Goal: Transaction & Acquisition: Purchase product/service

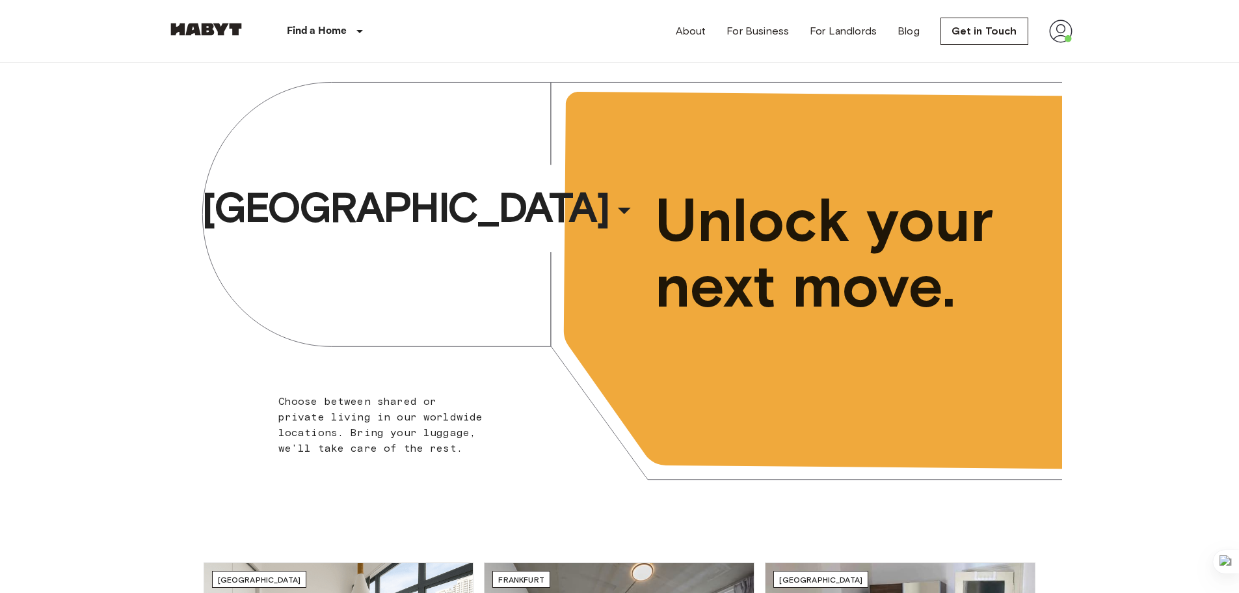
click at [1064, 34] on img at bounding box center [1060, 31] width 23 height 23
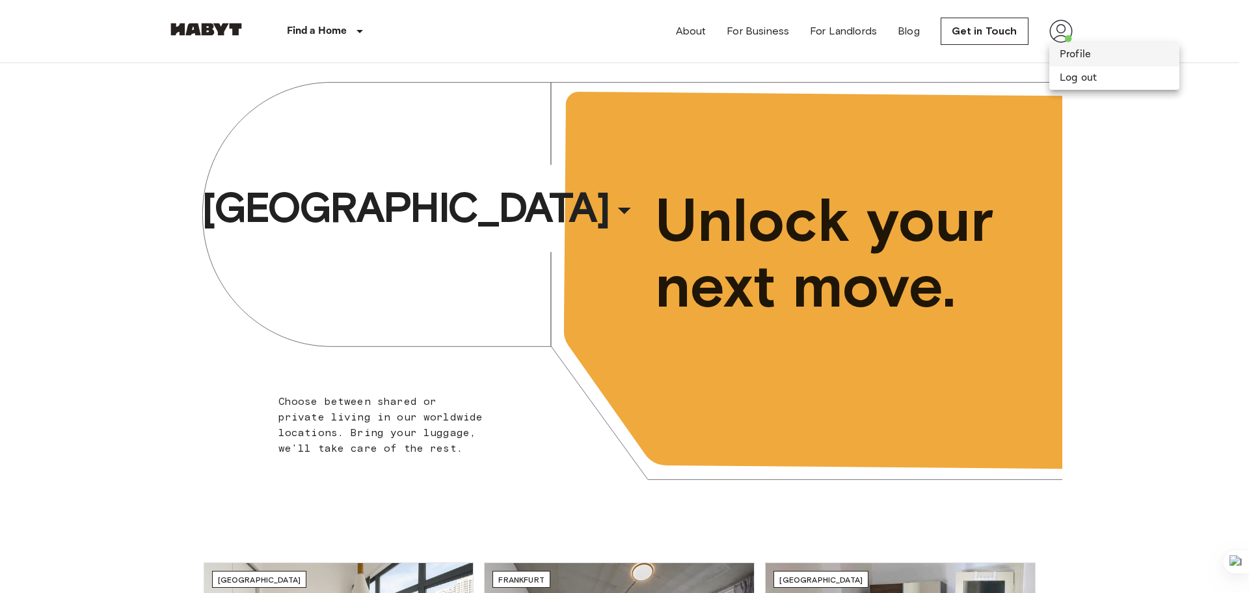
click at [1057, 51] on li "Profile" at bounding box center [1114, 54] width 130 height 23
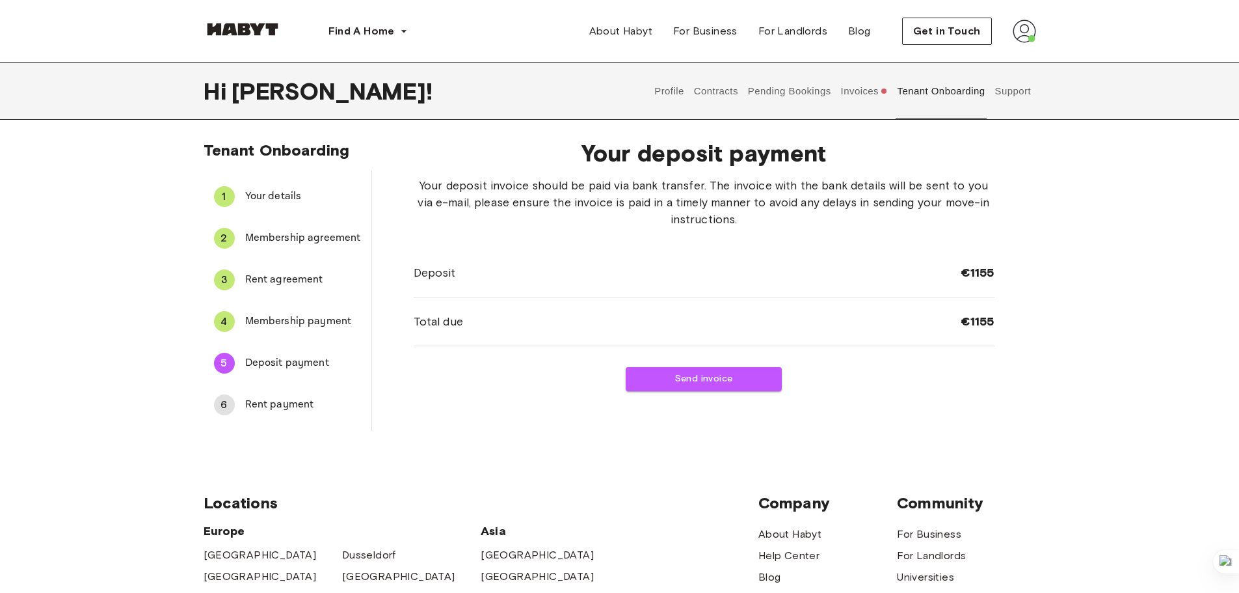
click at [661, 90] on button "Profile" at bounding box center [669, 90] width 33 height 57
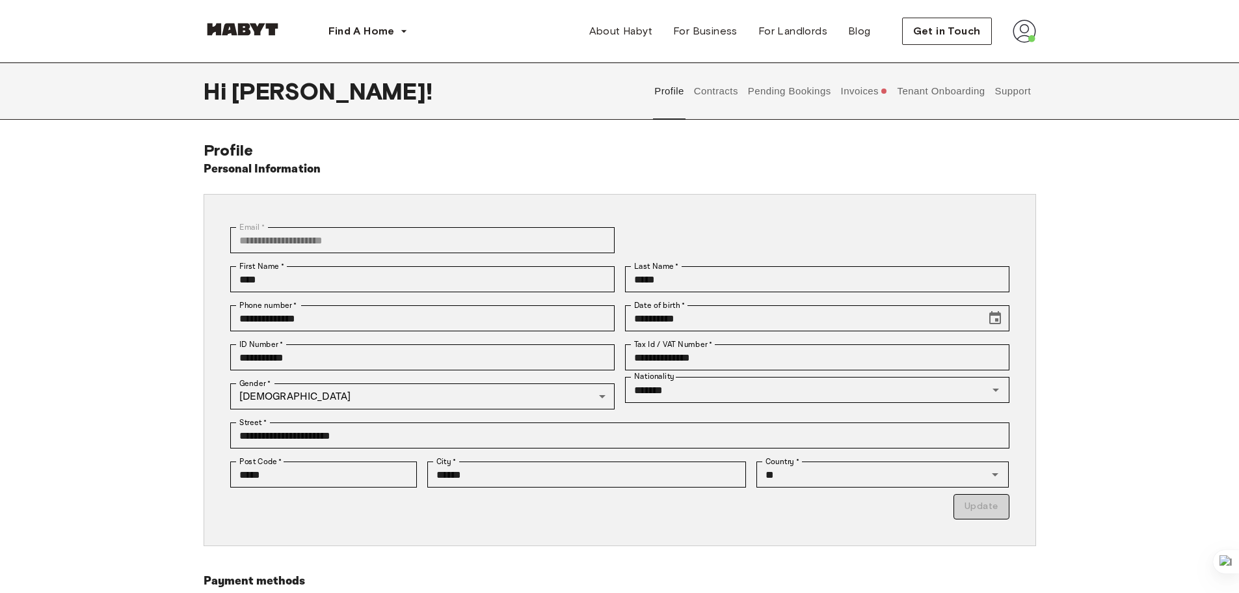
click at [700, 100] on button "Contracts" at bounding box center [715, 90] width 47 height 57
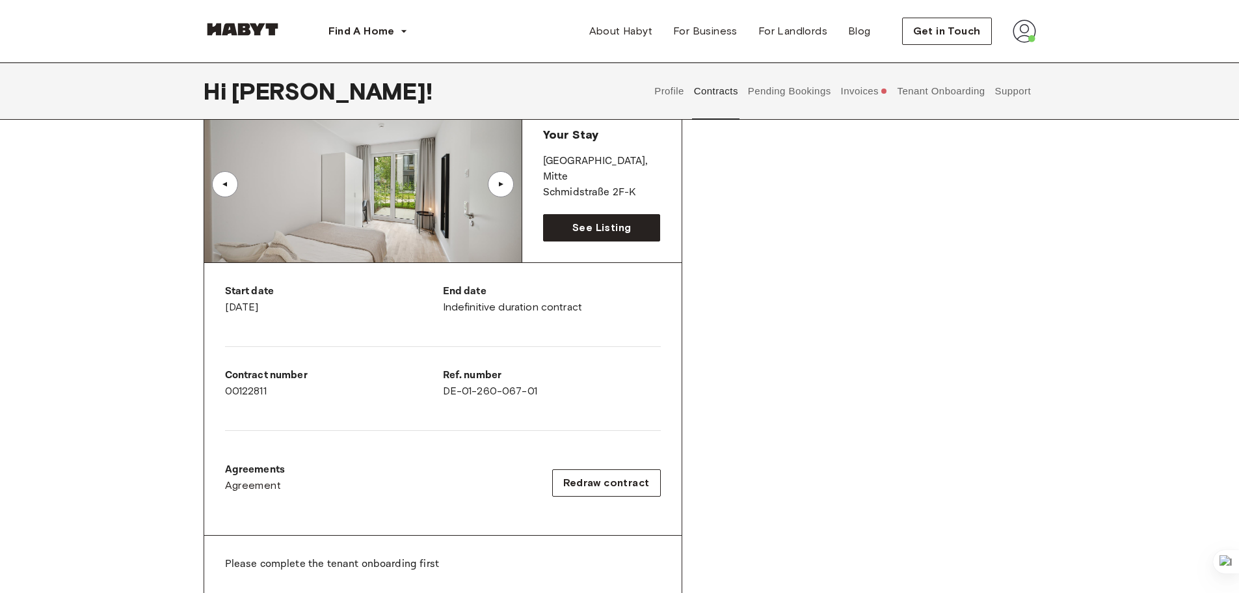
scroll to position [716, 0]
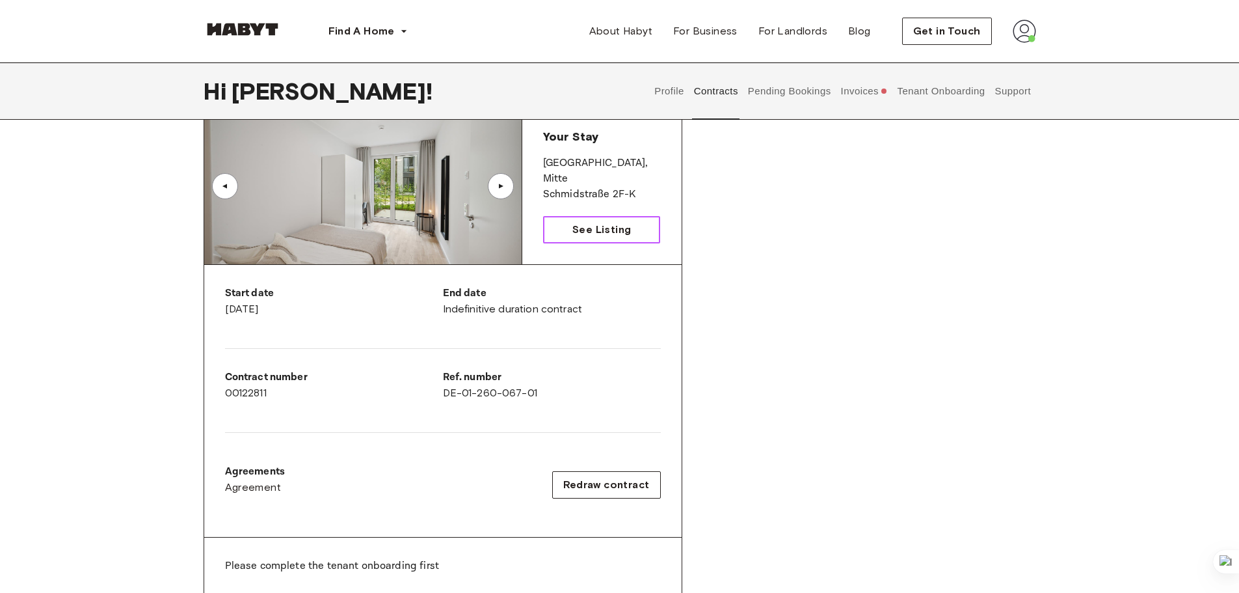
click at [594, 234] on span "See Listing" at bounding box center [602, 230] width 59 height 16
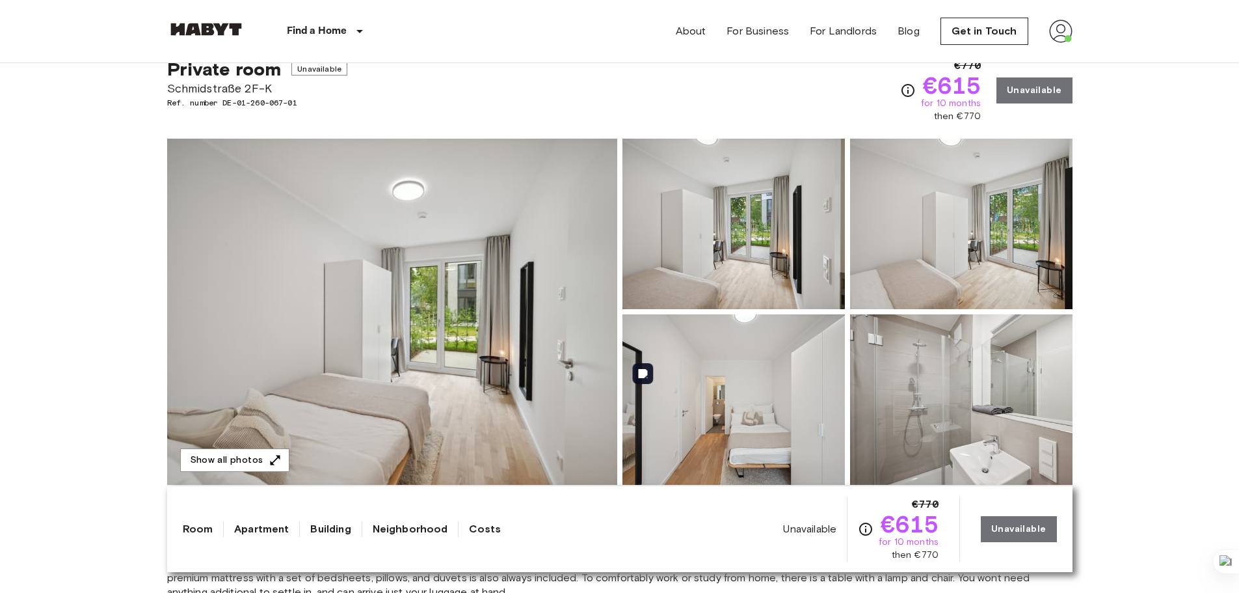
scroll to position [195, 0]
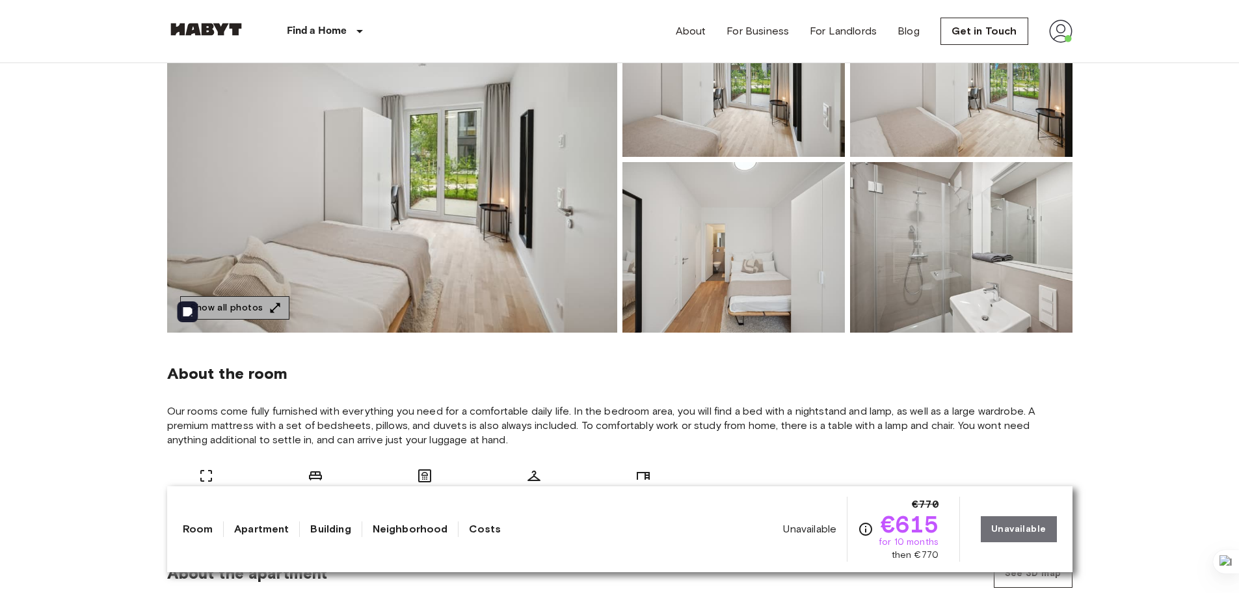
click at [264, 316] on button "Show all photos" at bounding box center [234, 308] width 109 height 24
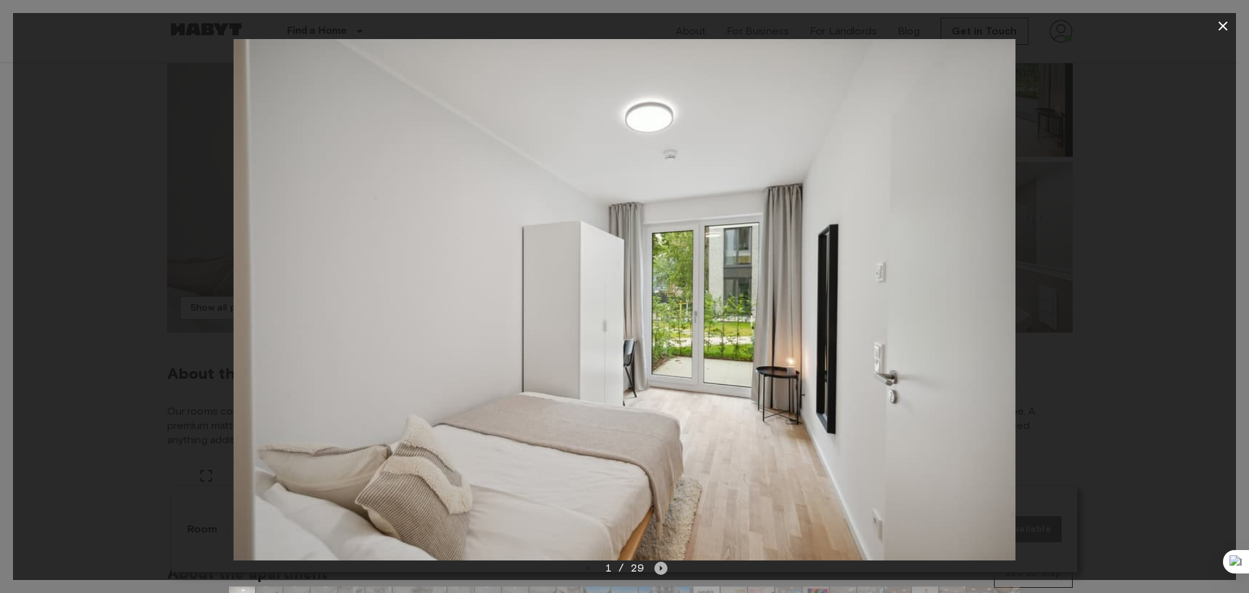
click at [665, 567] on icon "Next image" at bounding box center [661, 567] width 13 height 13
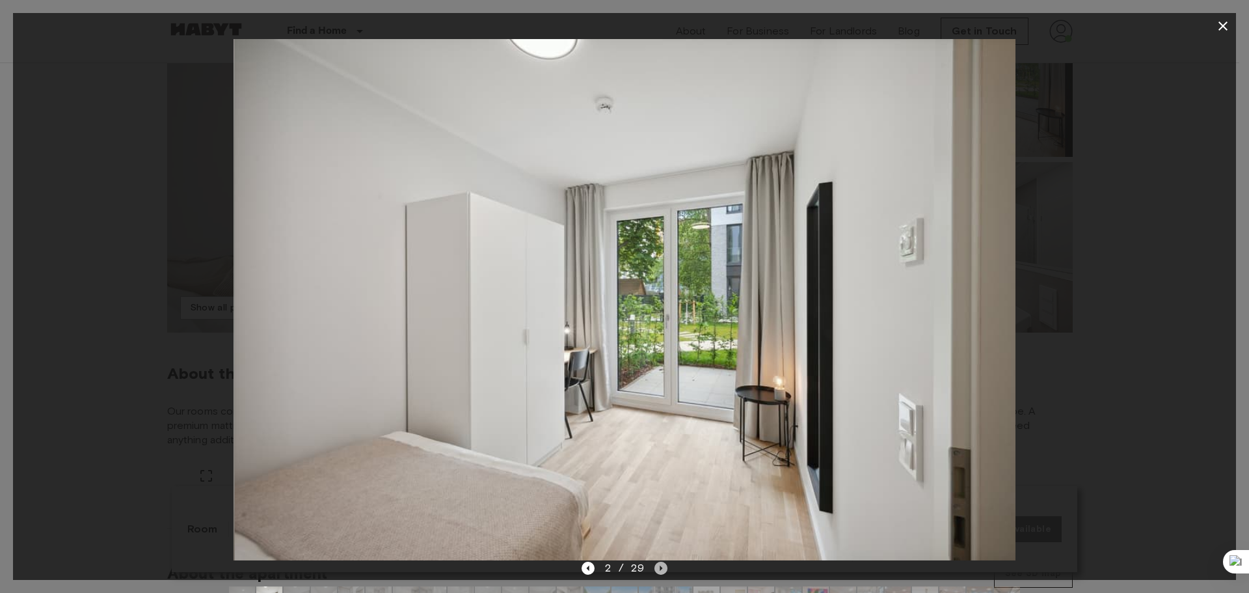
click at [665, 567] on icon "Next image" at bounding box center [661, 567] width 13 height 13
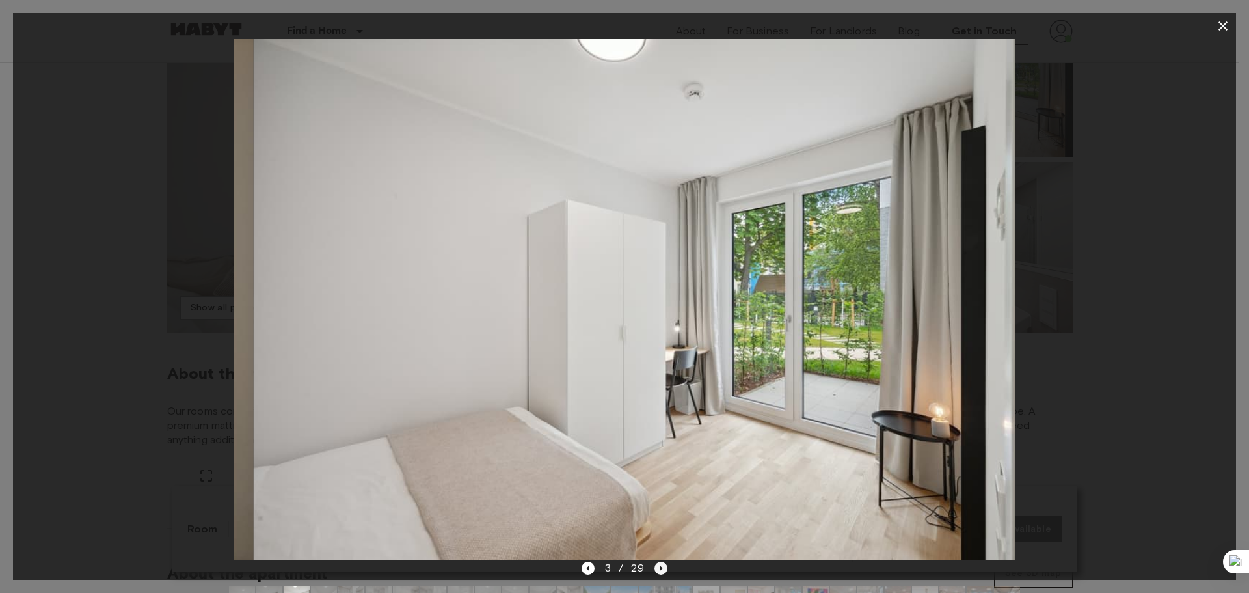
click at [665, 567] on icon "Next image" at bounding box center [661, 567] width 13 height 13
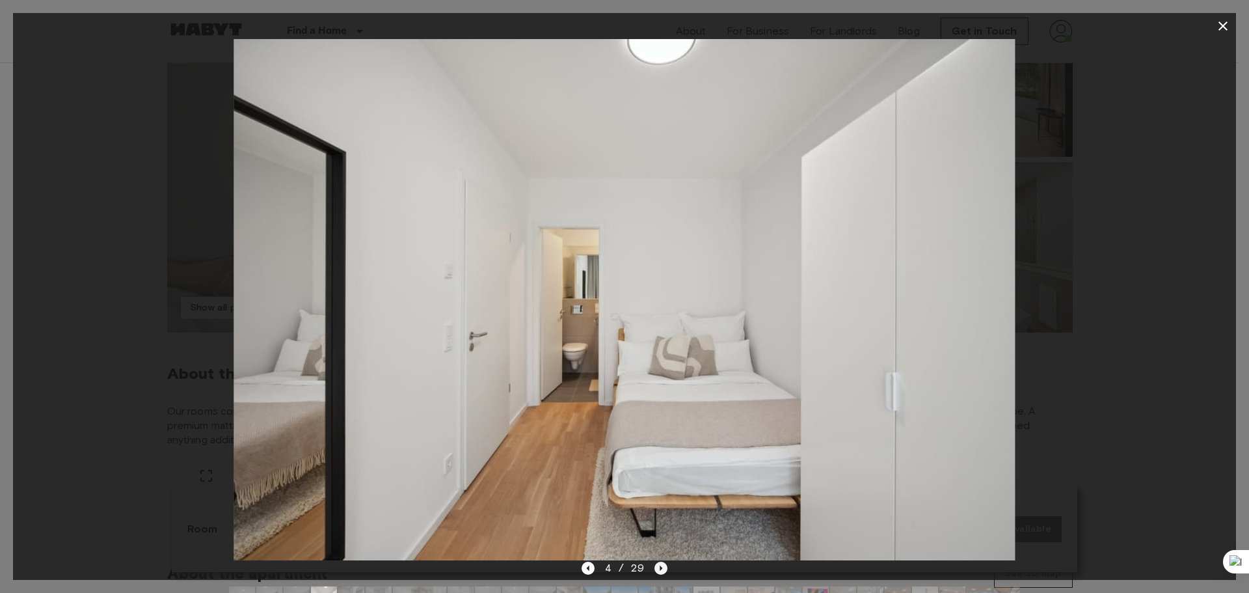
click at [664, 565] on icon "Next image" at bounding box center [661, 567] width 13 height 13
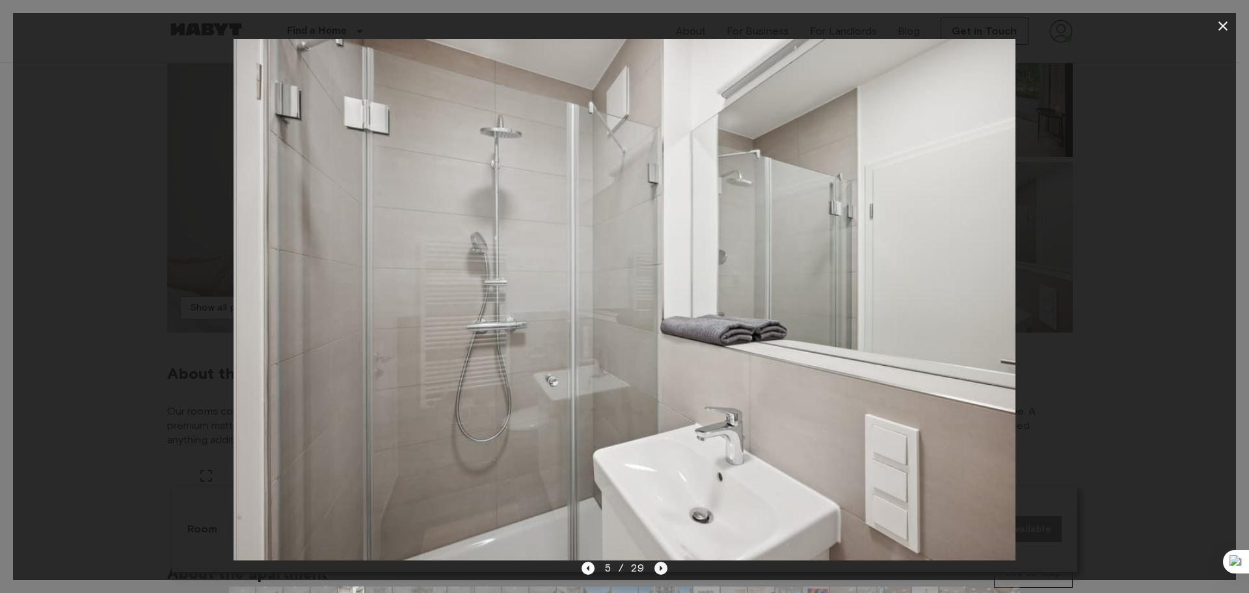
click at [664, 565] on icon "Next image" at bounding box center [661, 567] width 13 height 13
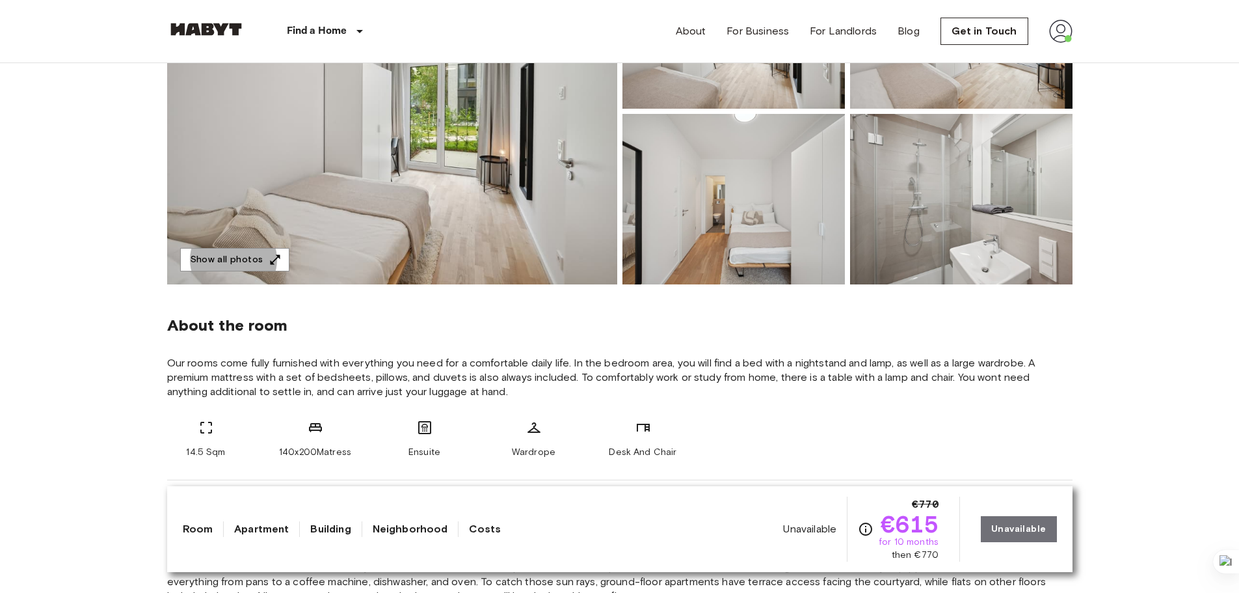
scroll to position [0, 0]
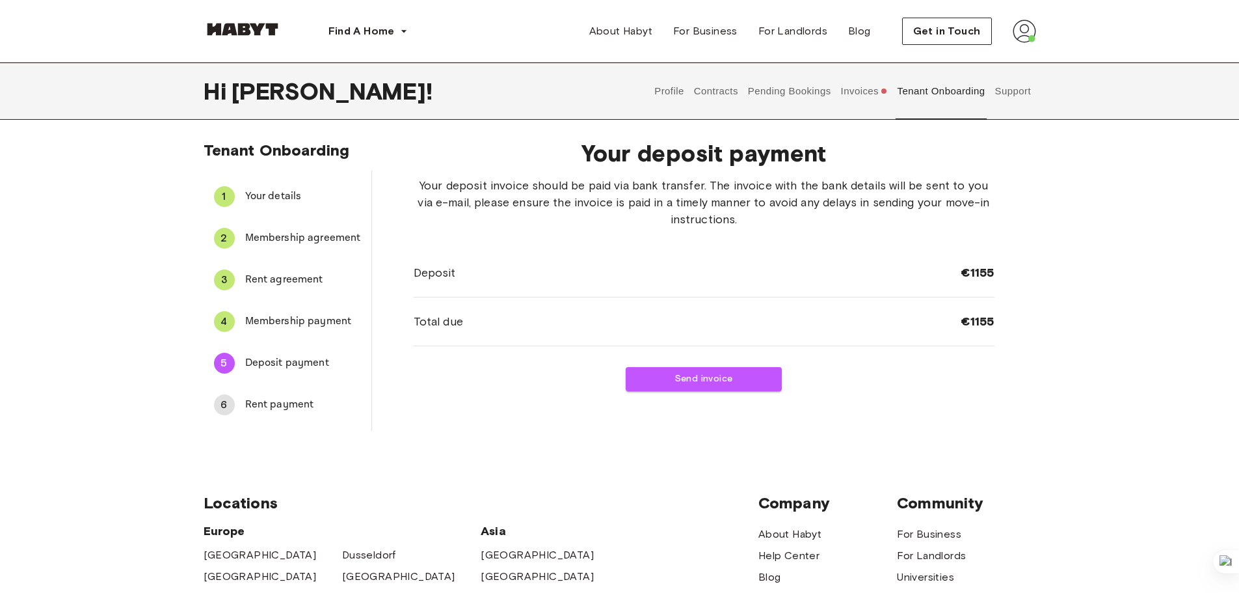
click at [669, 90] on button "Profile" at bounding box center [669, 90] width 33 height 57
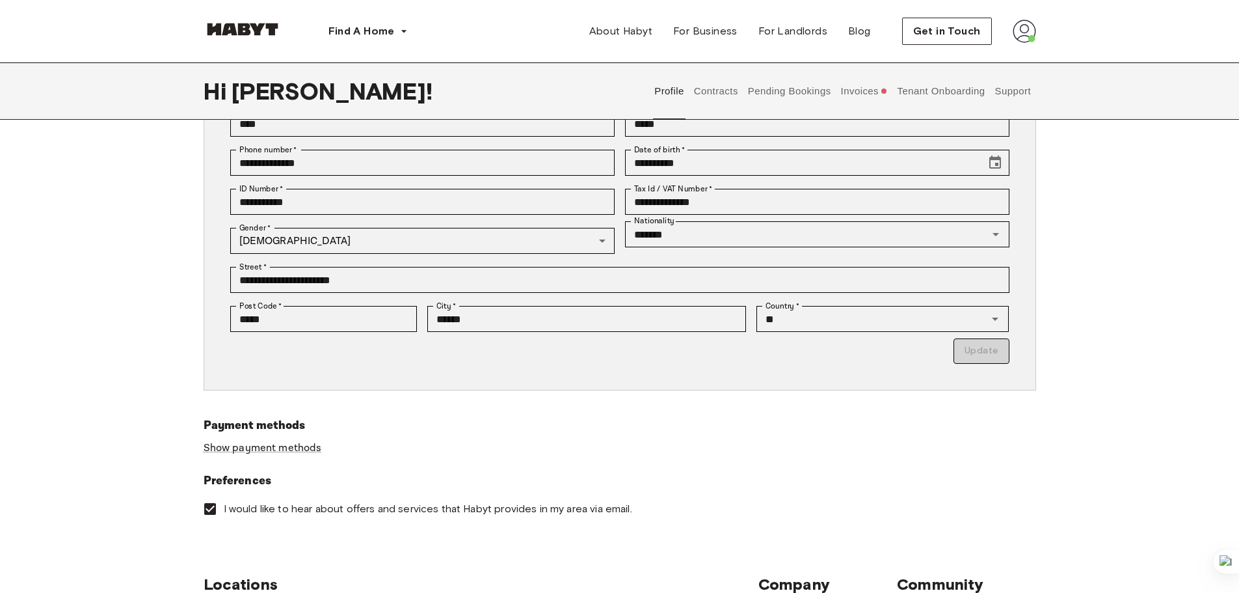
scroll to position [130, 0]
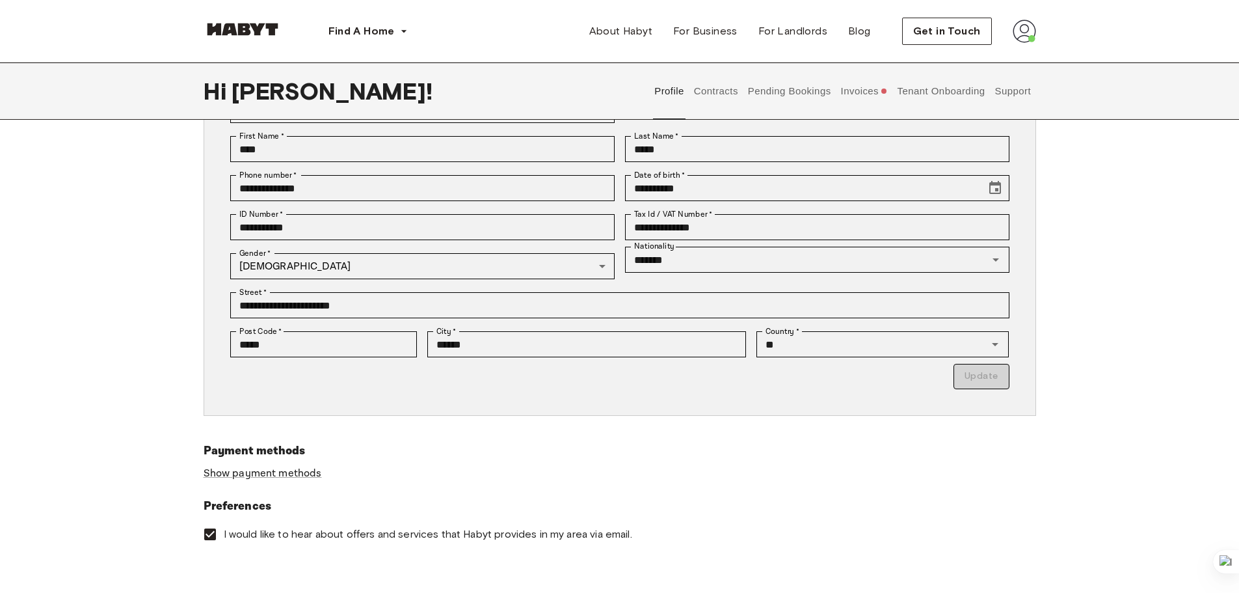
click at [731, 95] on button "Contracts" at bounding box center [715, 90] width 47 height 57
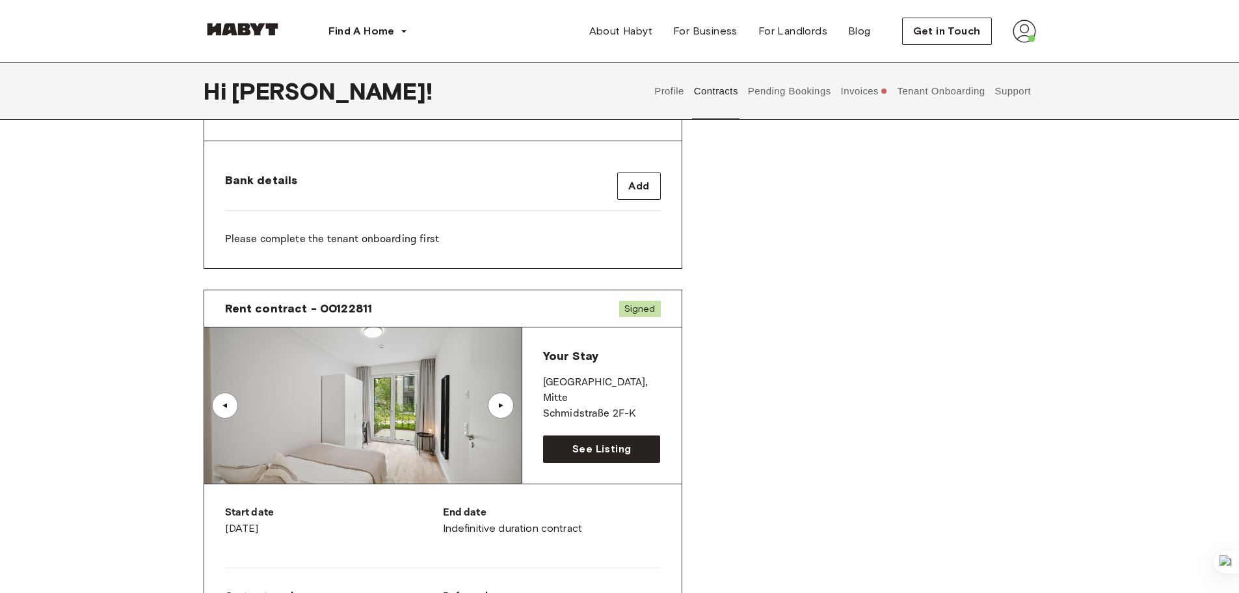
scroll to position [651, 0]
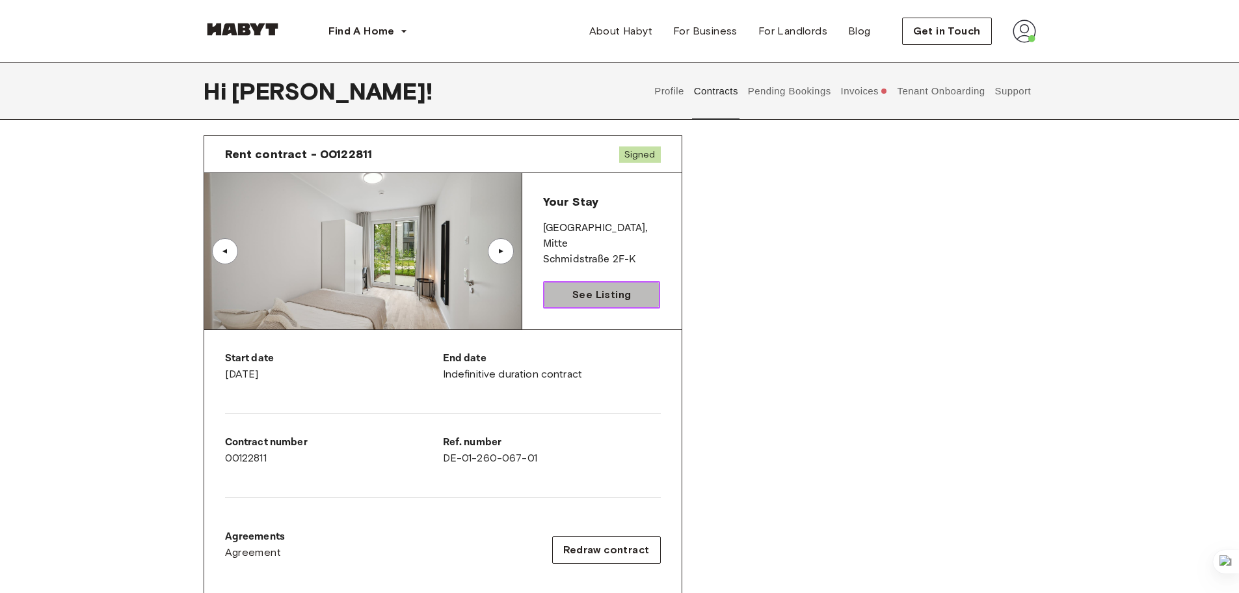
click at [613, 289] on span "See Listing" at bounding box center [602, 295] width 59 height 16
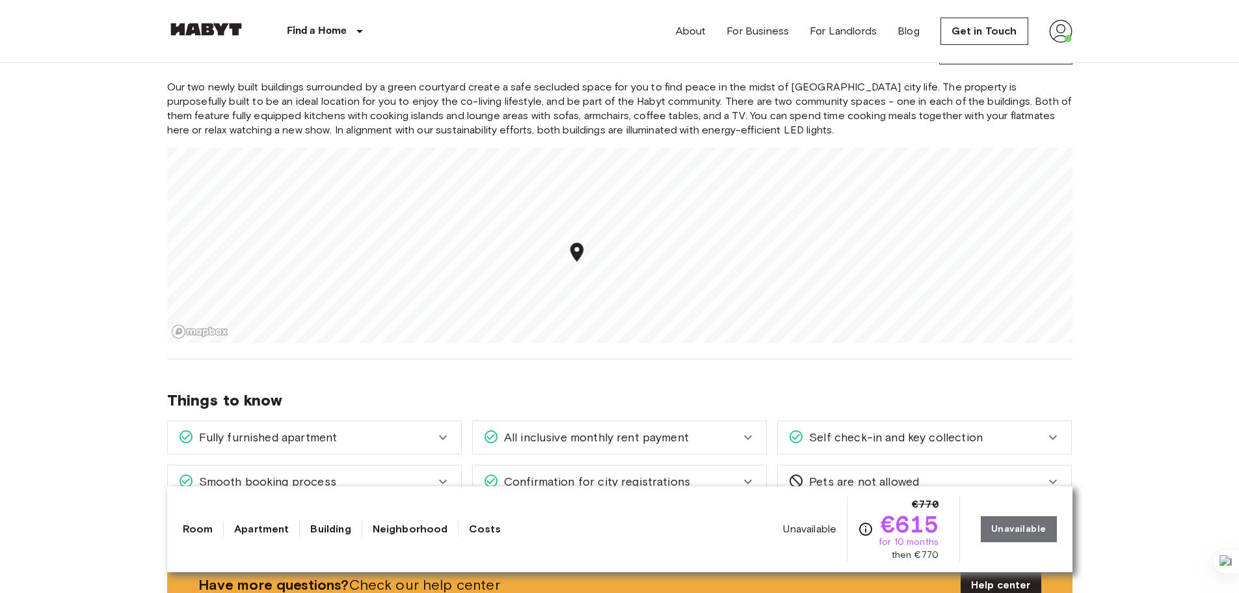
scroll to position [1431, 0]
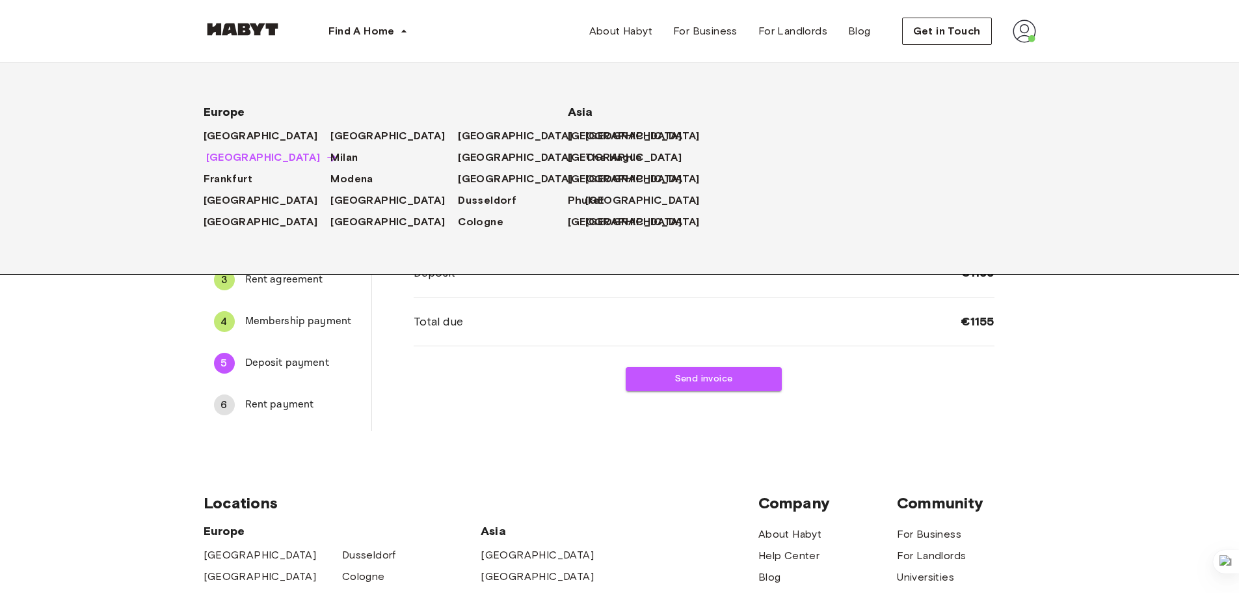
click at [232, 157] on span "[GEOGRAPHIC_DATA]" at bounding box center [263, 158] width 115 height 16
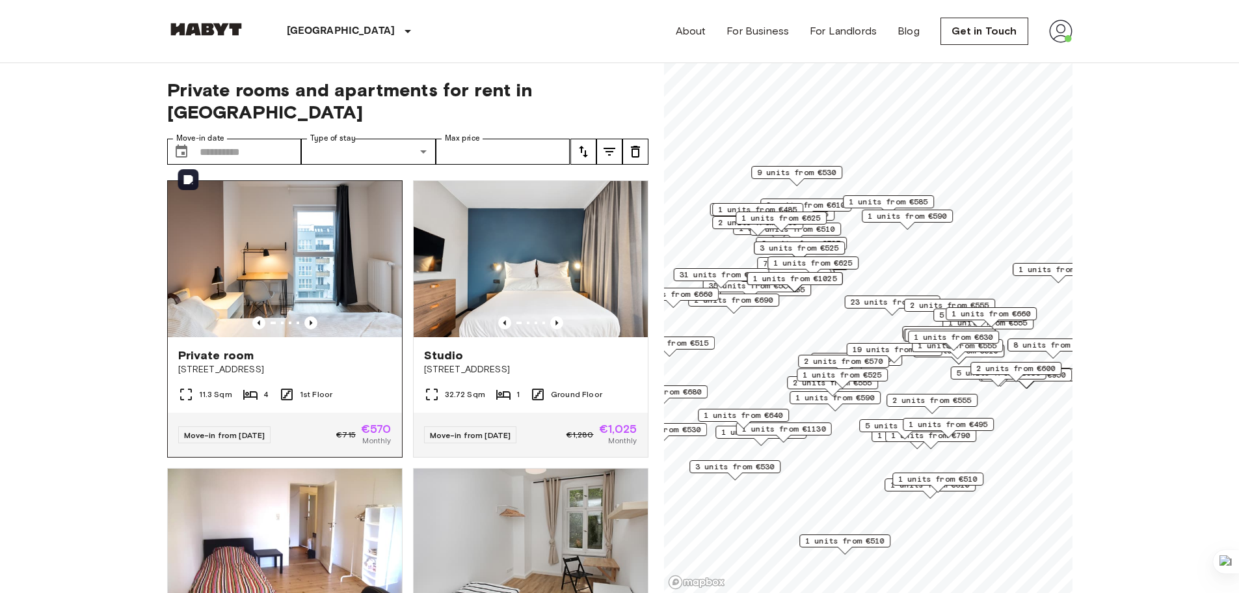
click at [259, 247] on img at bounding box center [285, 259] width 234 height 156
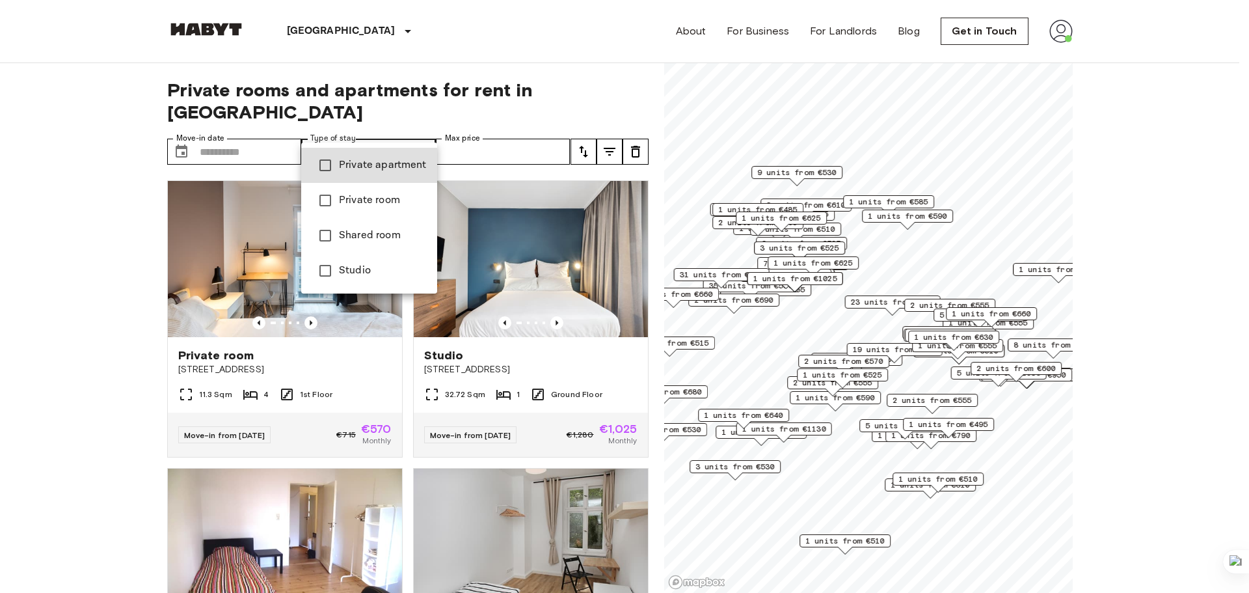
click at [396, 126] on div at bounding box center [624, 296] width 1249 height 593
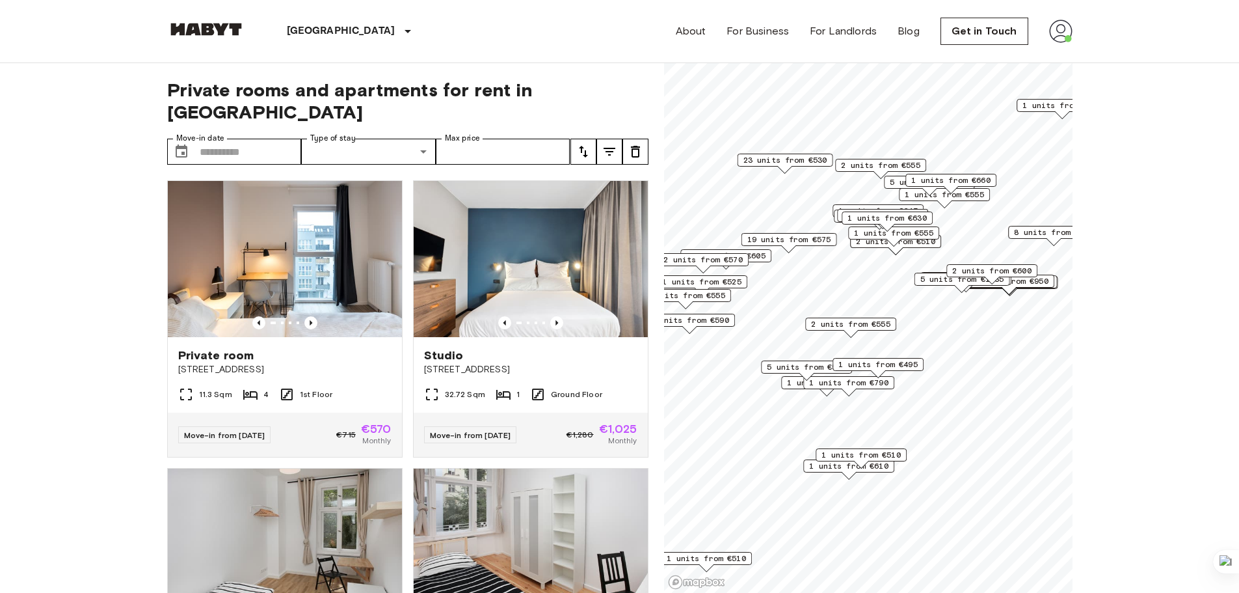
click at [787, 236] on span "19 units from €575" at bounding box center [789, 240] width 84 height 12
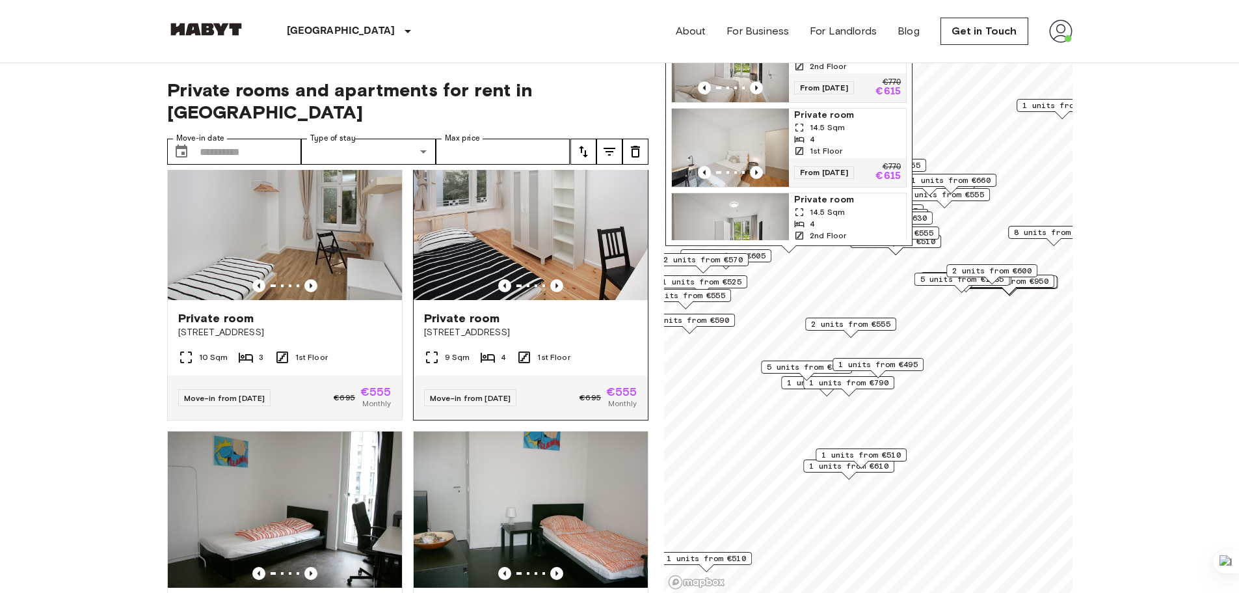
scroll to position [325, 0]
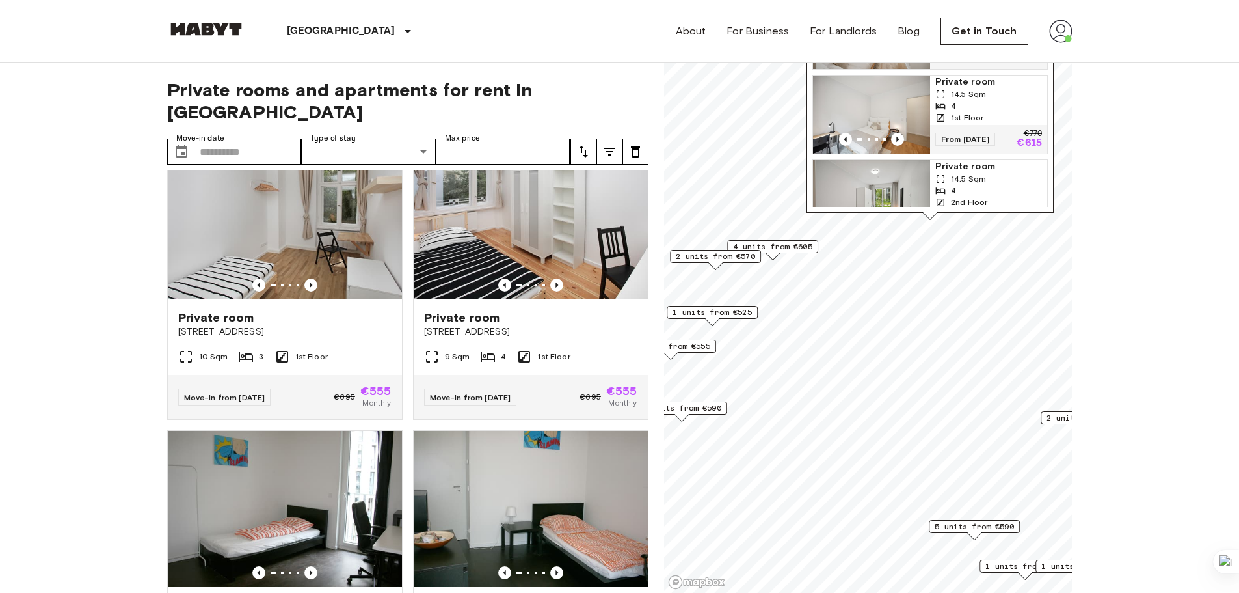
click at [812, 243] on span "4 units from €605" at bounding box center [772, 247] width 79 height 12
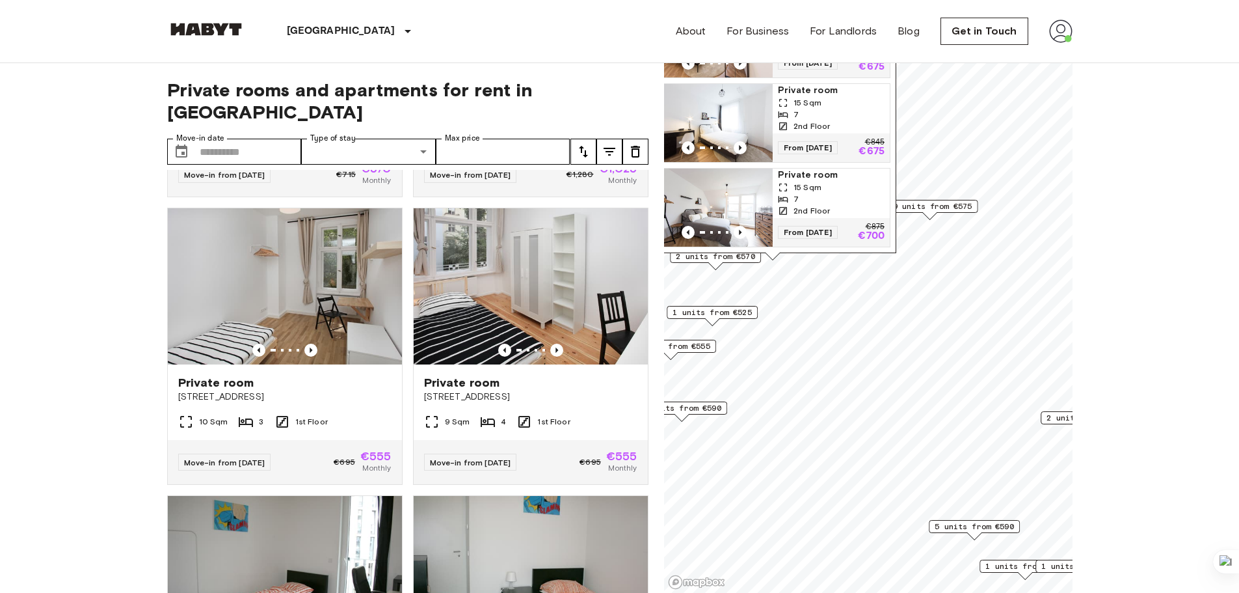
scroll to position [98, 0]
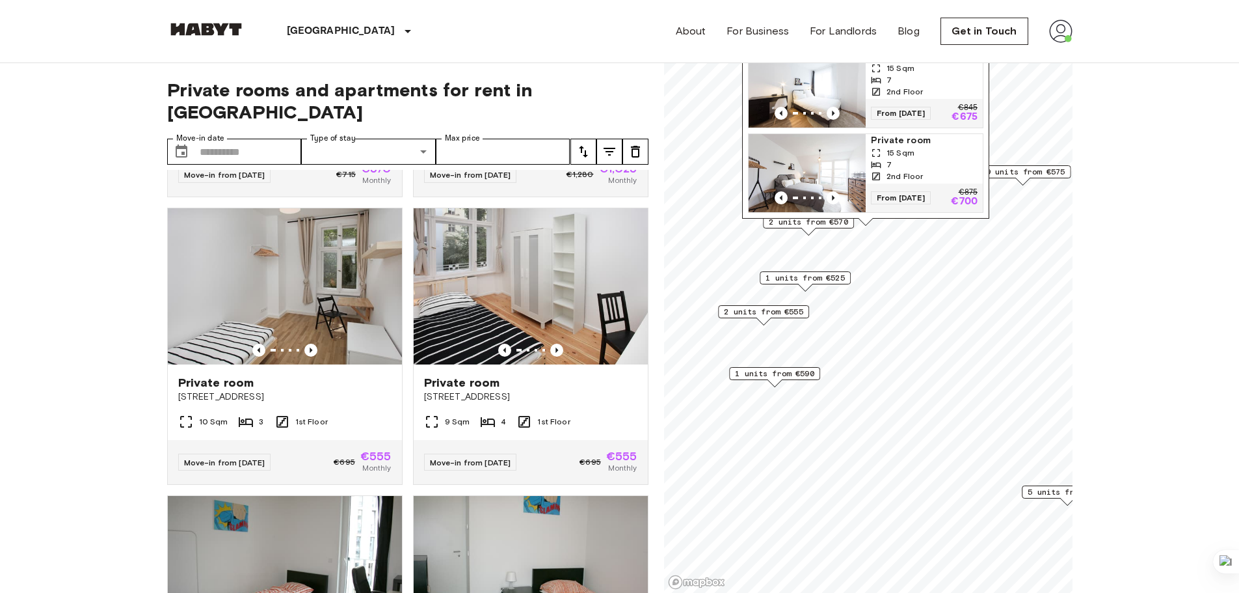
click at [797, 378] on span "1 units from €590" at bounding box center [774, 374] width 79 height 12
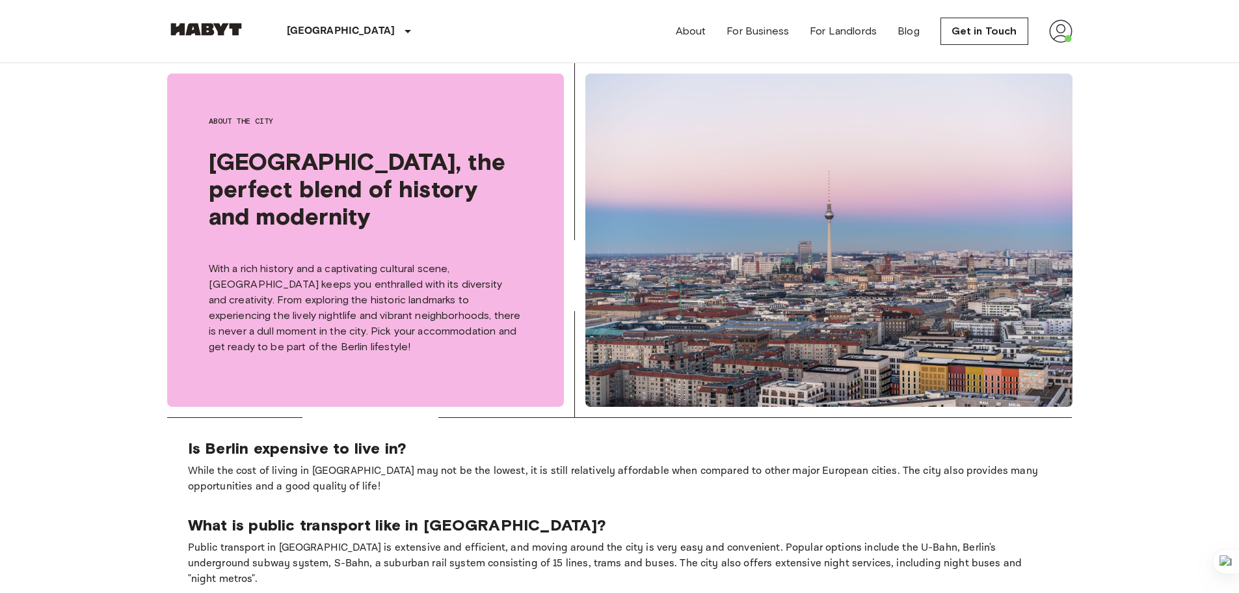
scroll to position [521, 0]
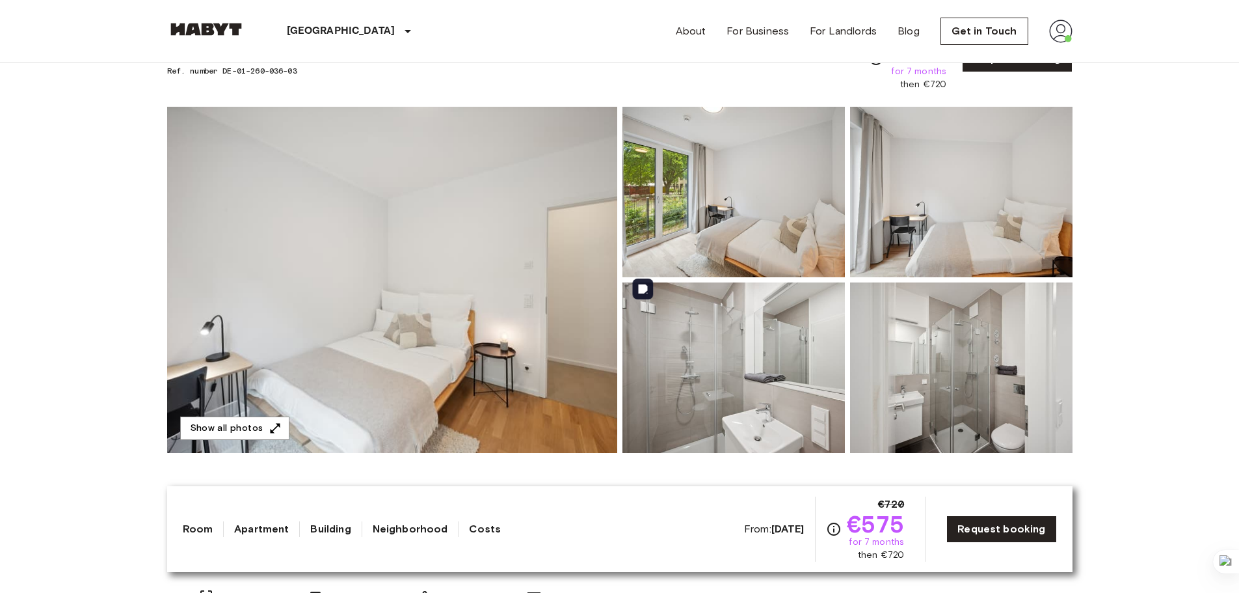
scroll to position [65, 0]
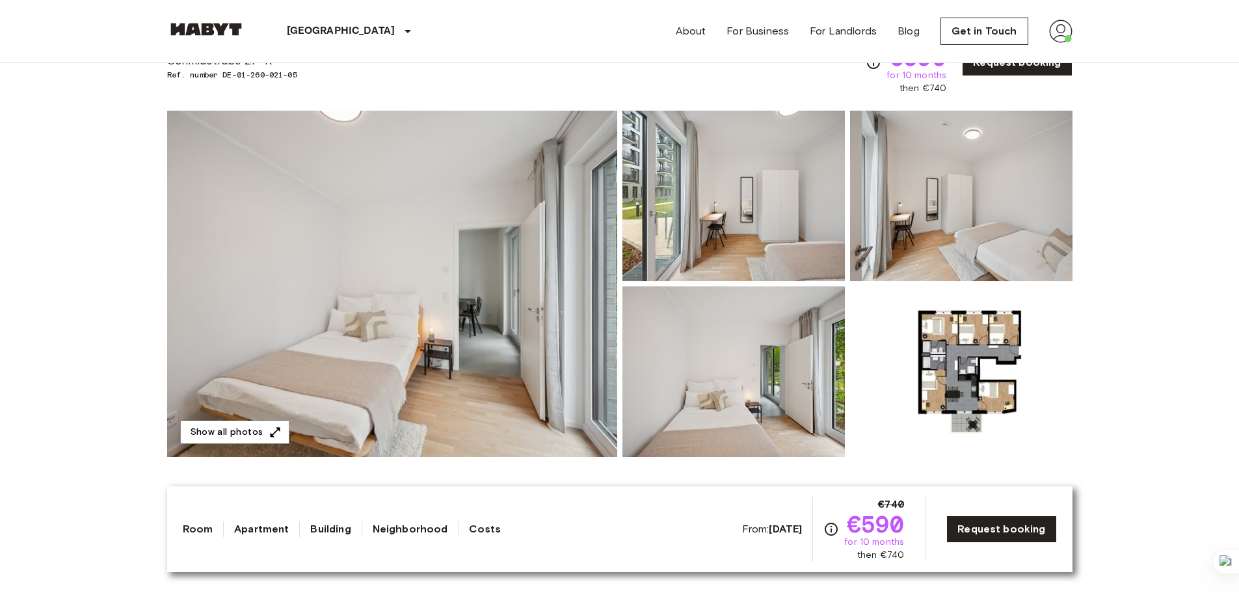
scroll to position [65, 0]
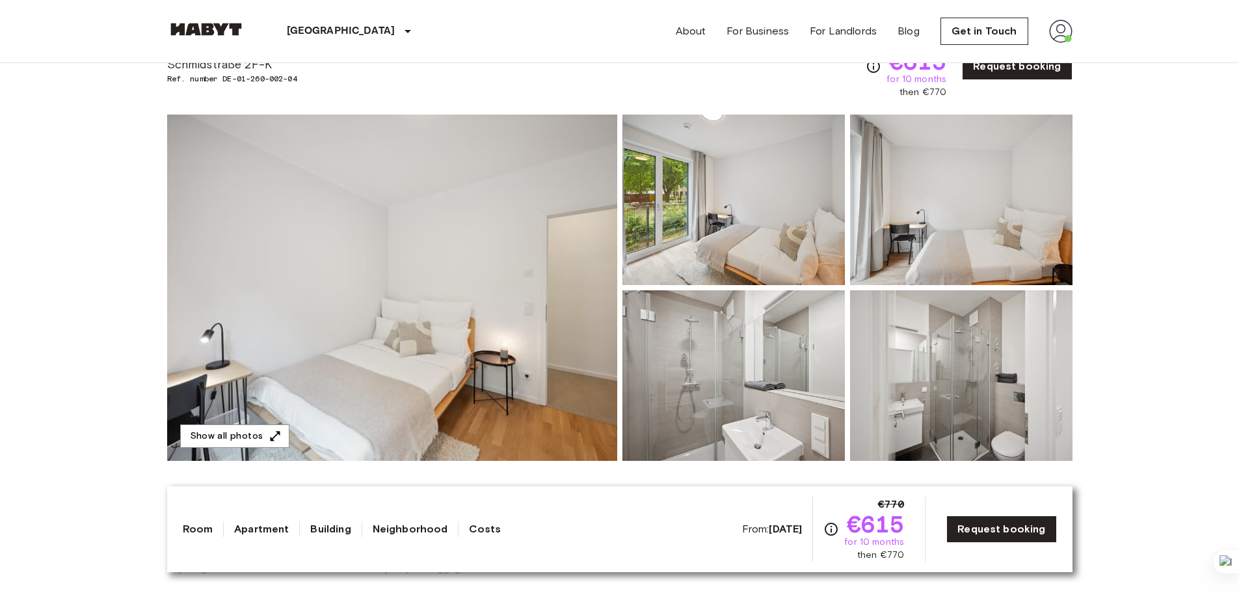
scroll to position [65, 0]
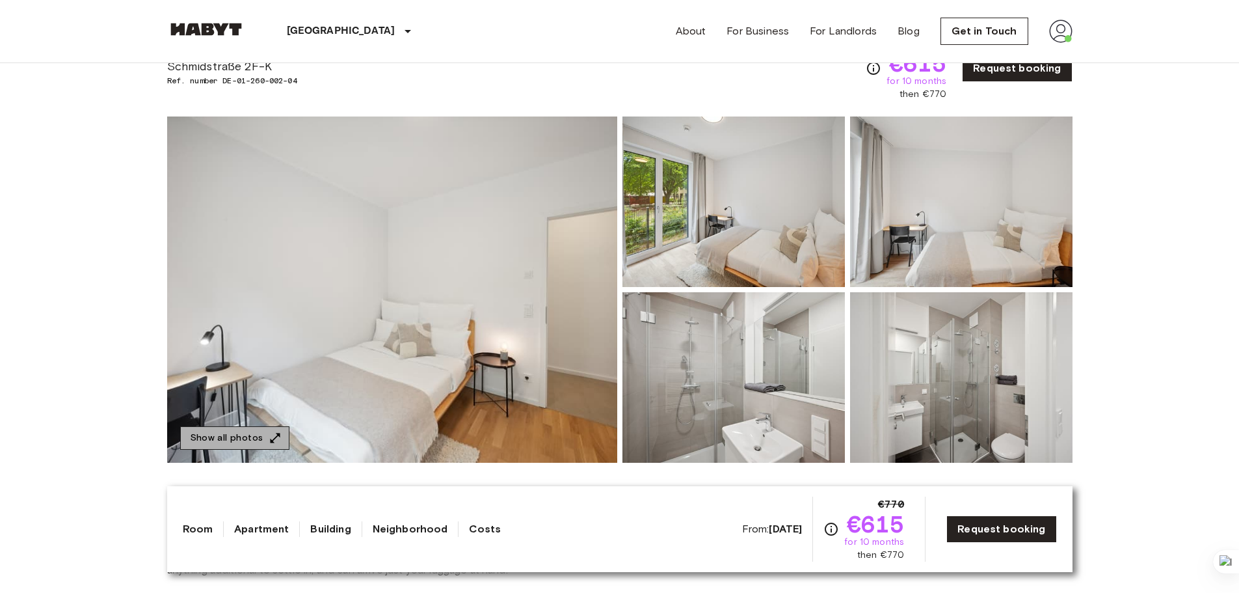
click at [269, 432] on icon "button" at bounding box center [275, 437] width 13 height 13
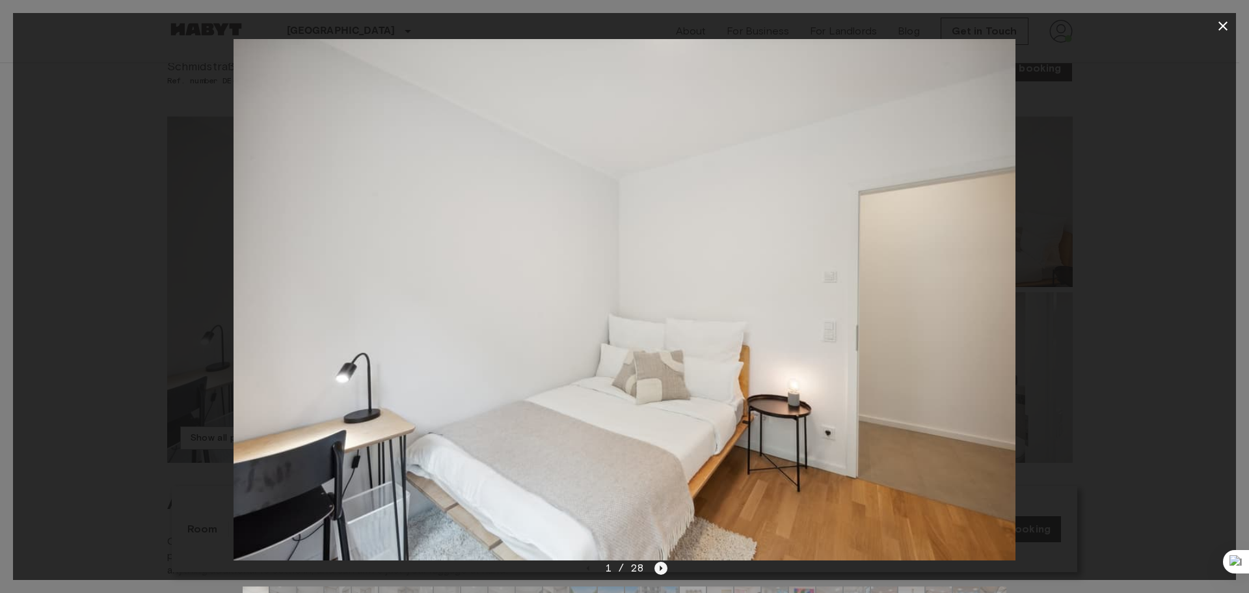
click at [661, 569] on icon "Next image" at bounding box center [661, 567] width 3 height 5
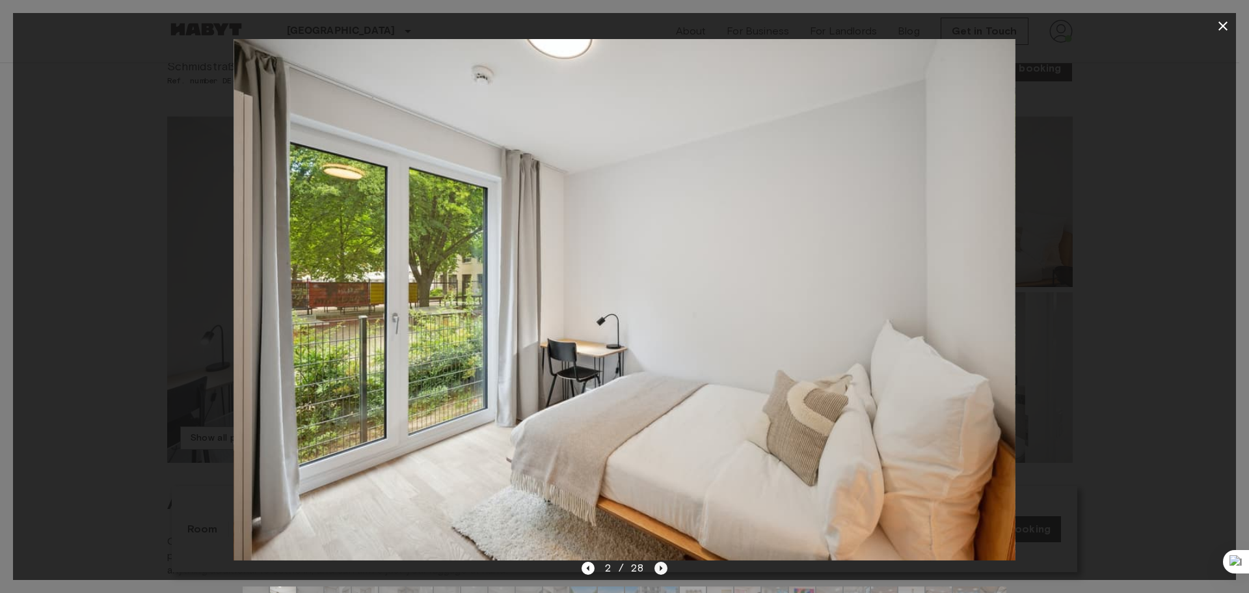
click at [660, 568] on icon "Next image" at bounding box center [661, 567] width 3 height 5
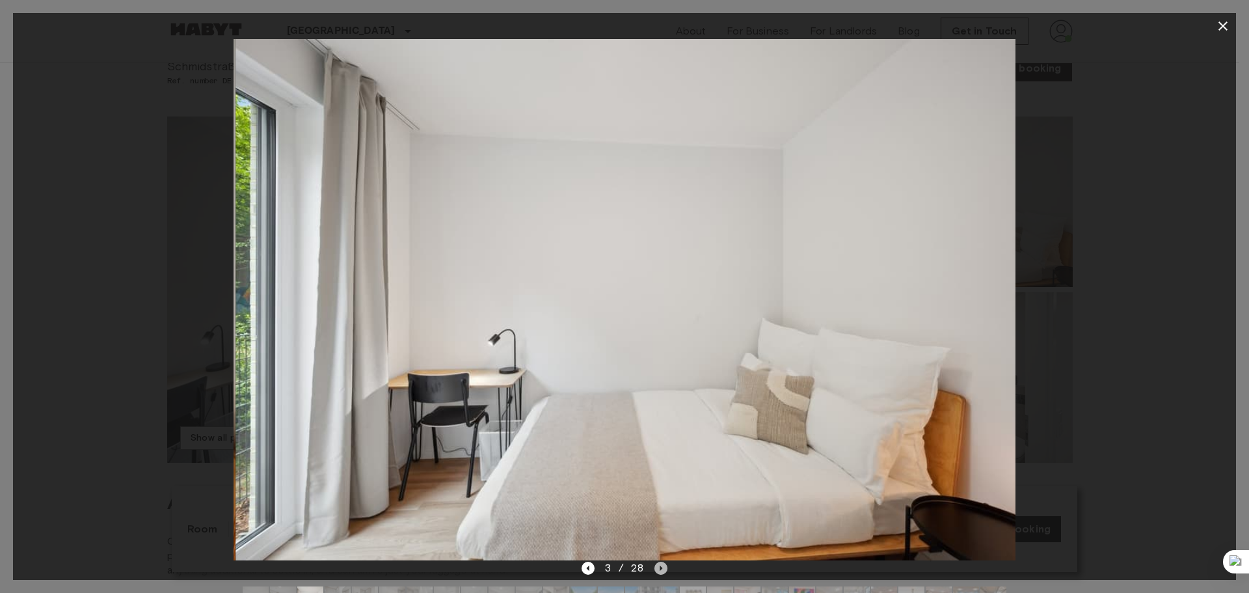
click at [657, 568] on icon "Next image" at bounding box center [661, 567] width 13 height 13
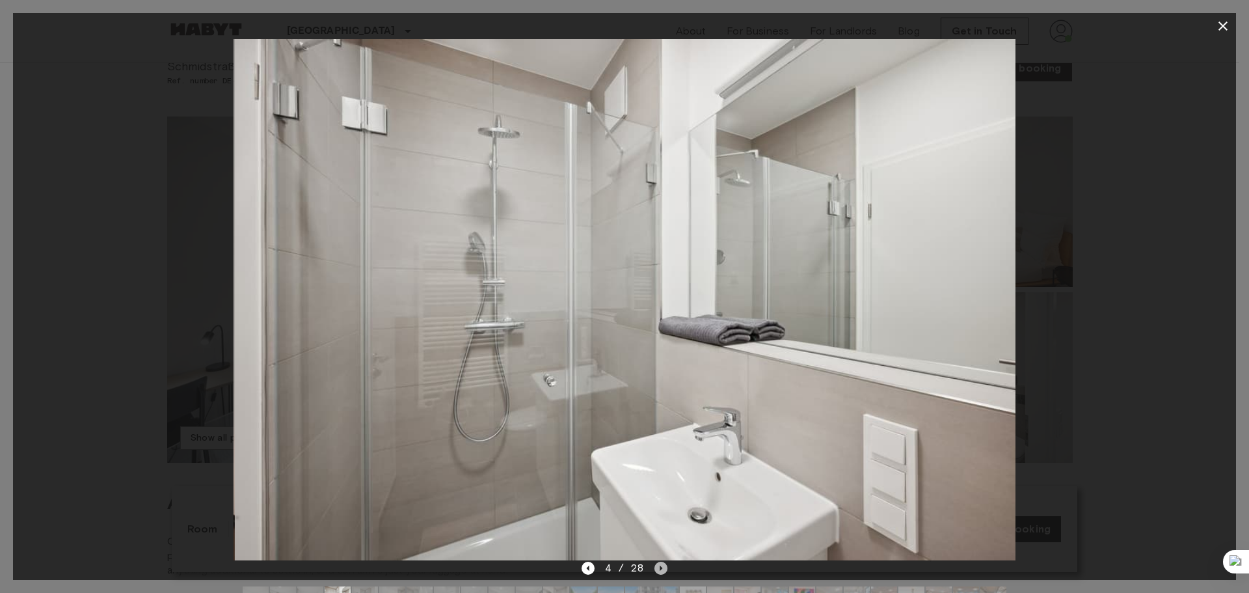
click at [656, 567] on icon "Next image" at bounding box center [661, 567] width 13 height 13
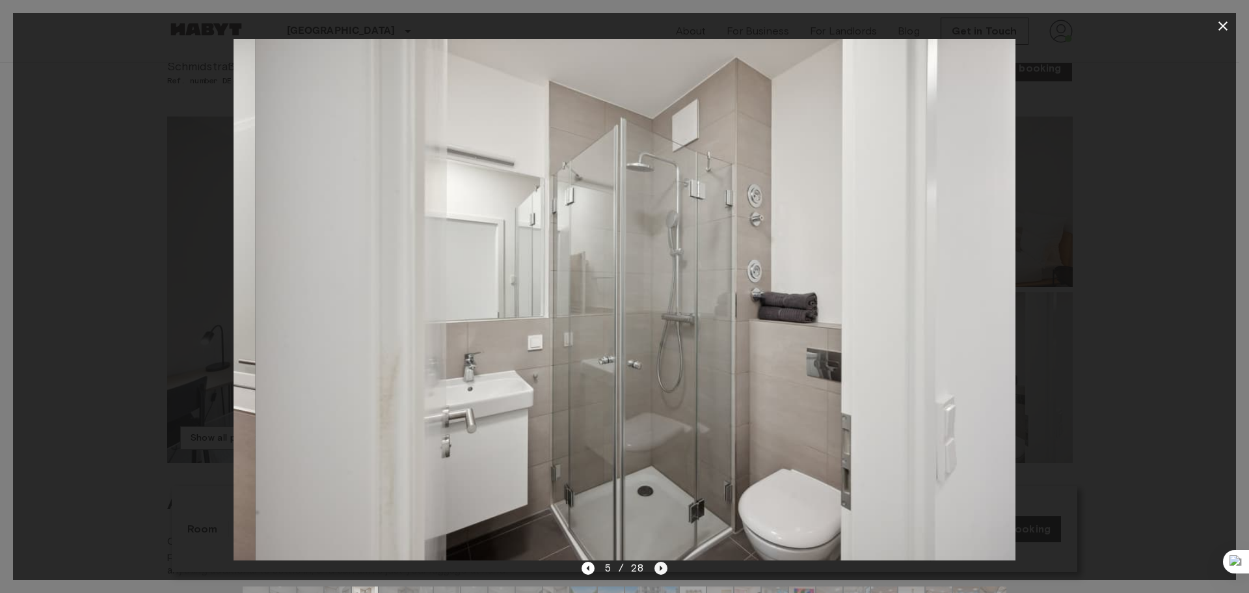
click at [656, 567] on icon "Next image" at bounding box center [661, 567] width 13 height 13
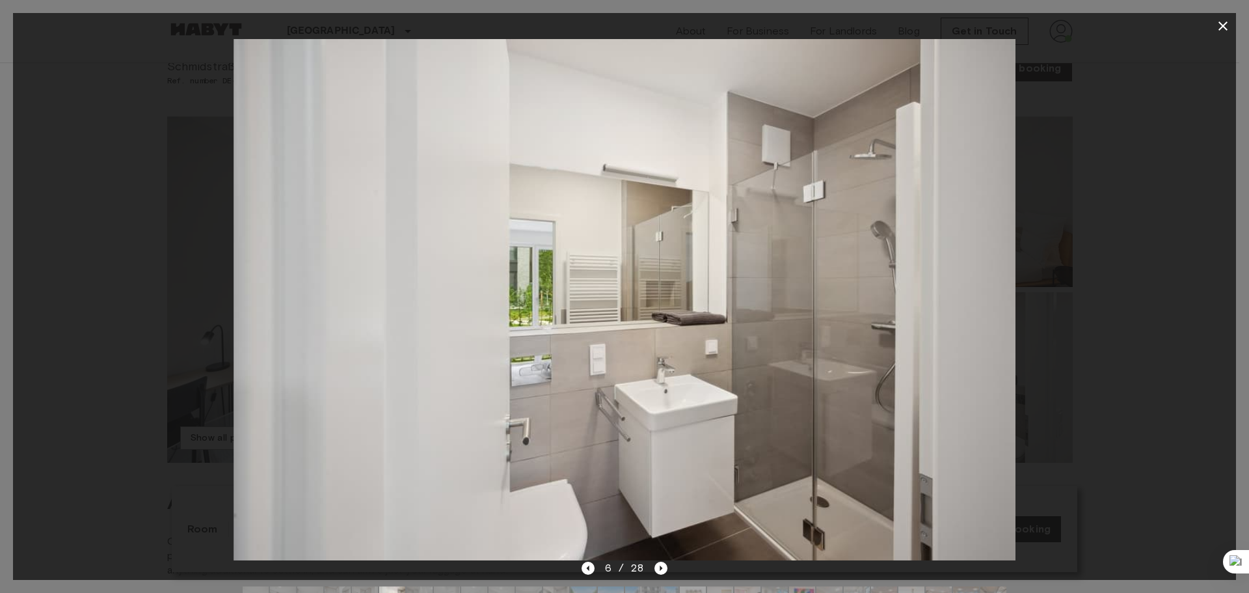
click at [653, 564] on div "6 / 28" at bounding box center [625, 568] width 87 height 16
click at [656, 566] on icon "Next image" at bounding box center [661, 567] width 13 height 13
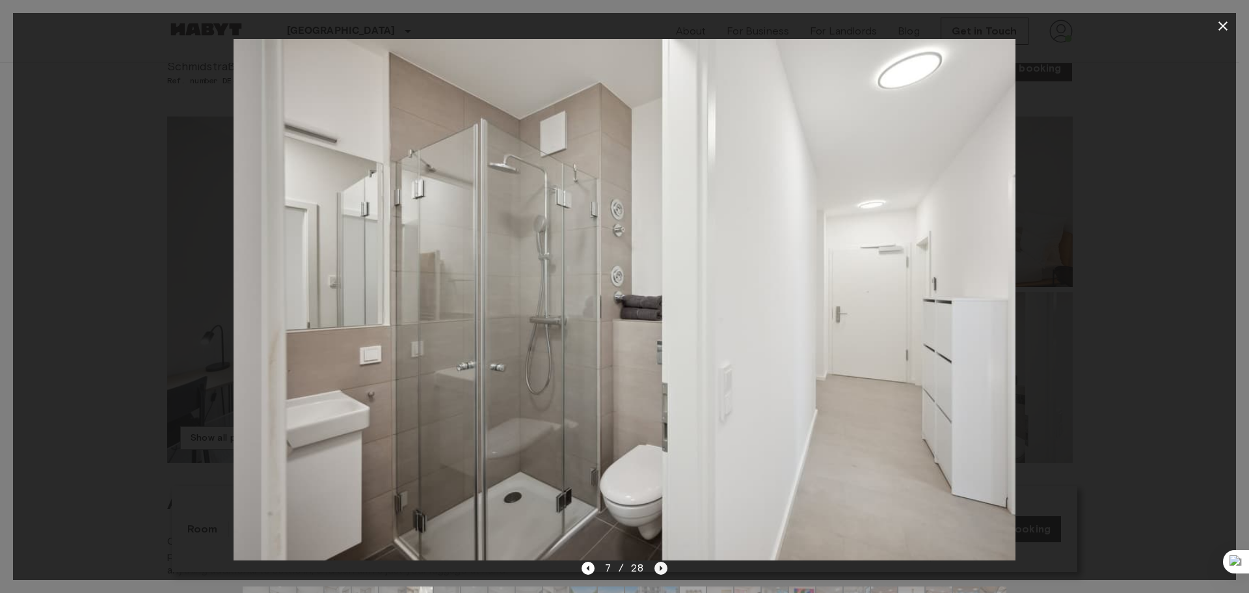
click at [656, 566] on icon "Next image" at bounding box center [661, 567] width 13 height 13
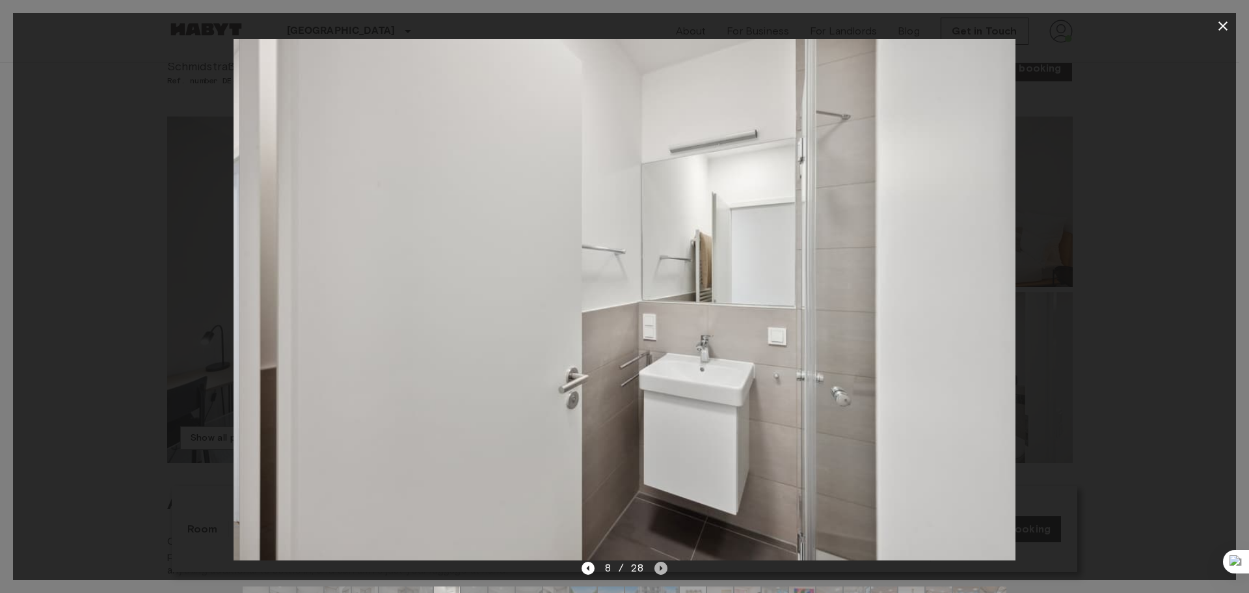
click at [656, 565] on icon "Next image" at bounding box center [661, 567] width 13 height 13
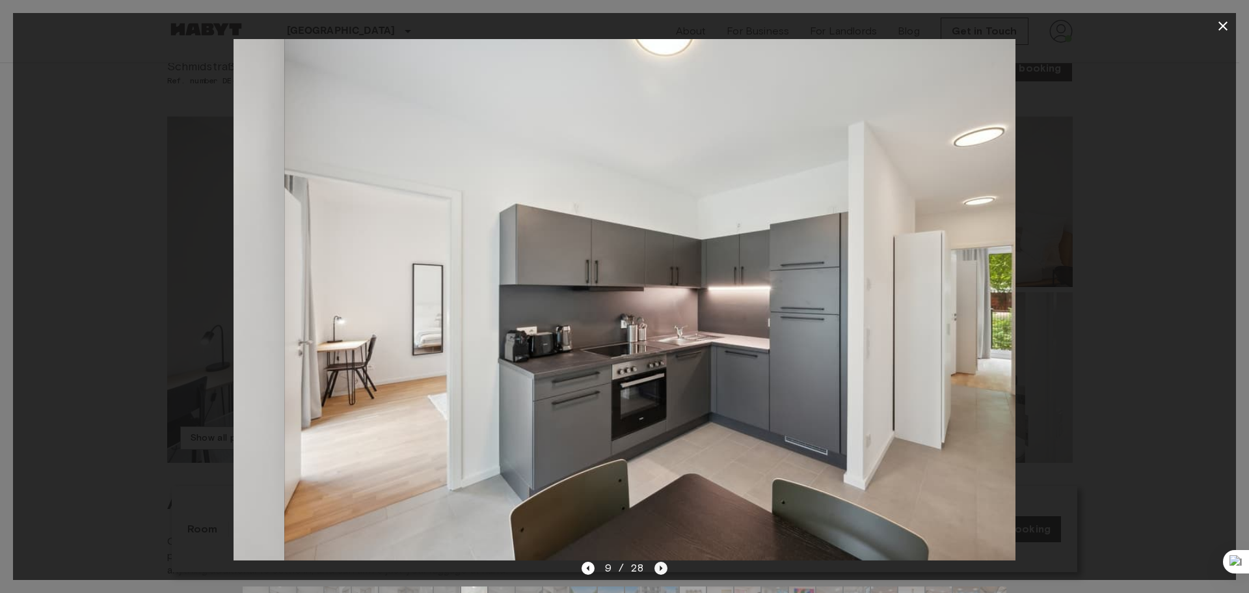
click at [656, 565] on icon "Next image" at bounding box center [661, 567] width 13 height 13
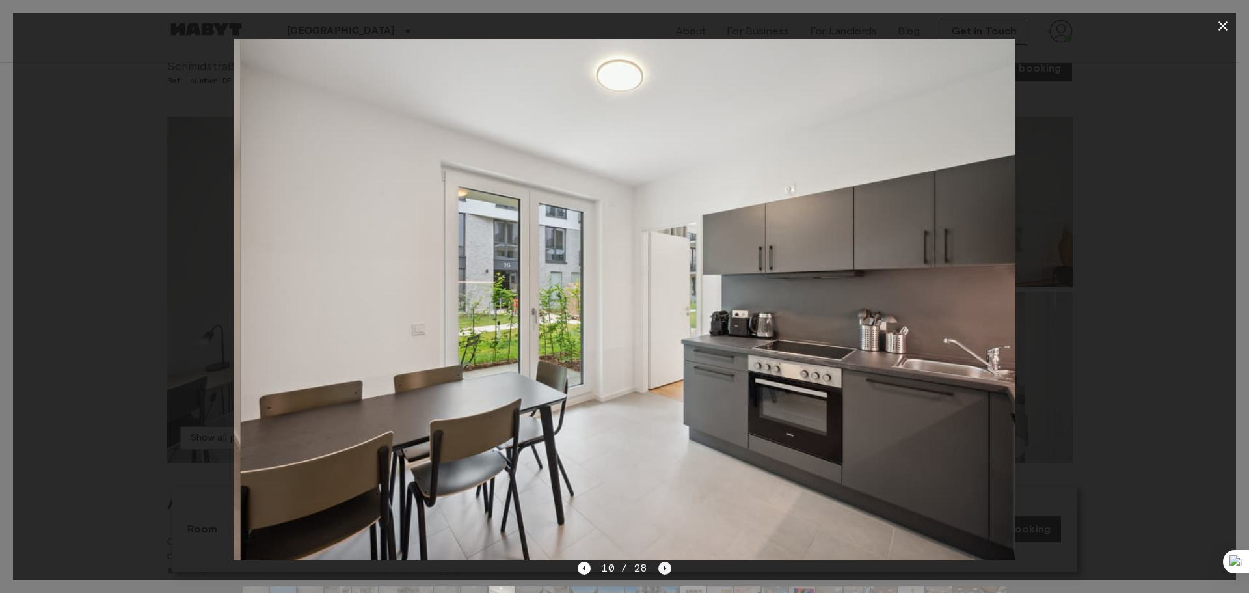
click at [656, 565] on div "10 / 28" at bounding box center [624, 568] width 93 height 16
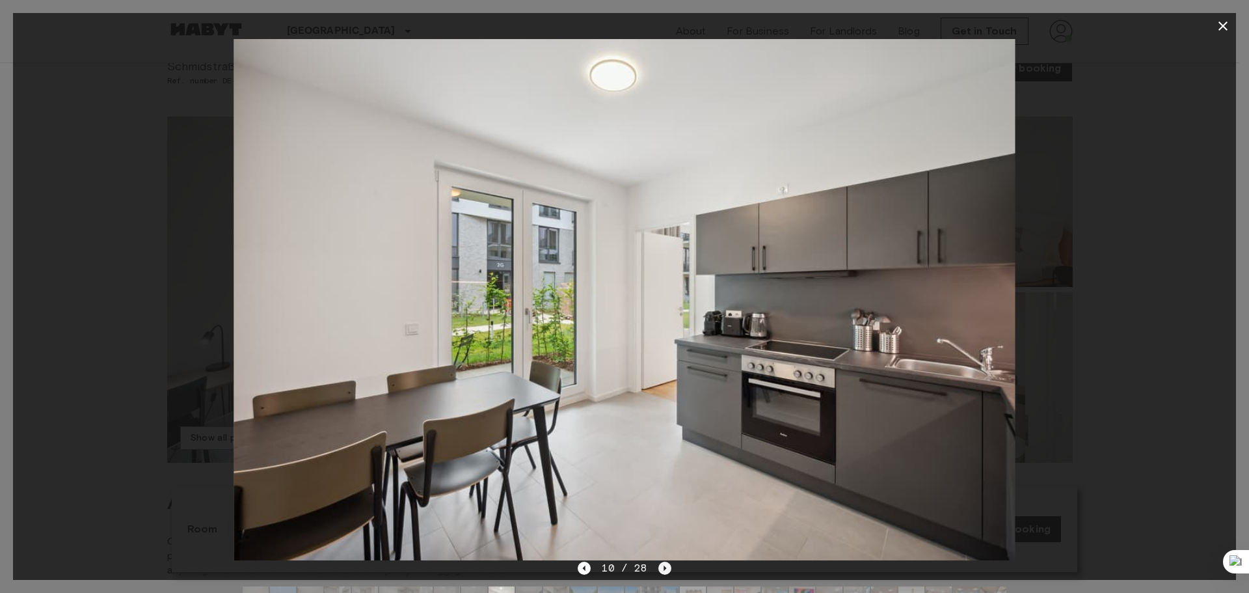
click at [656, 565] on div "10 / 28" at bounding box center [624, 568] width 93 height 16
click at [664, 566] on icon "Next image" at bounding box center [664, 567] width 13 height 13
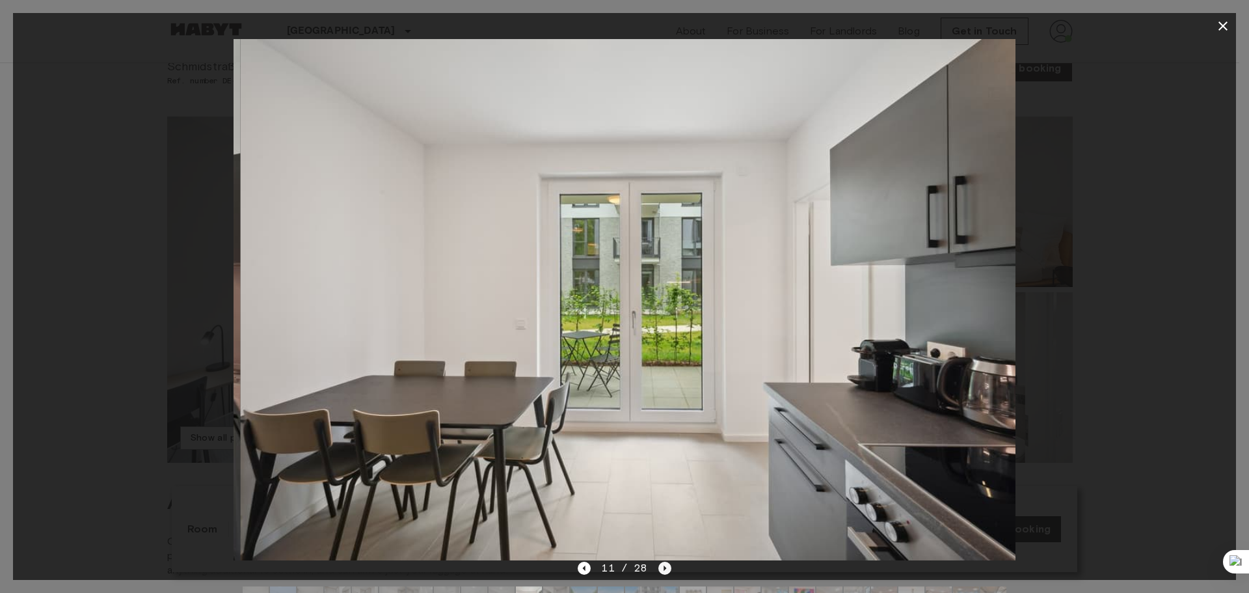
click at [663, 565] on icon "Next image" at bounding box center [664, 567] width 13 height 13
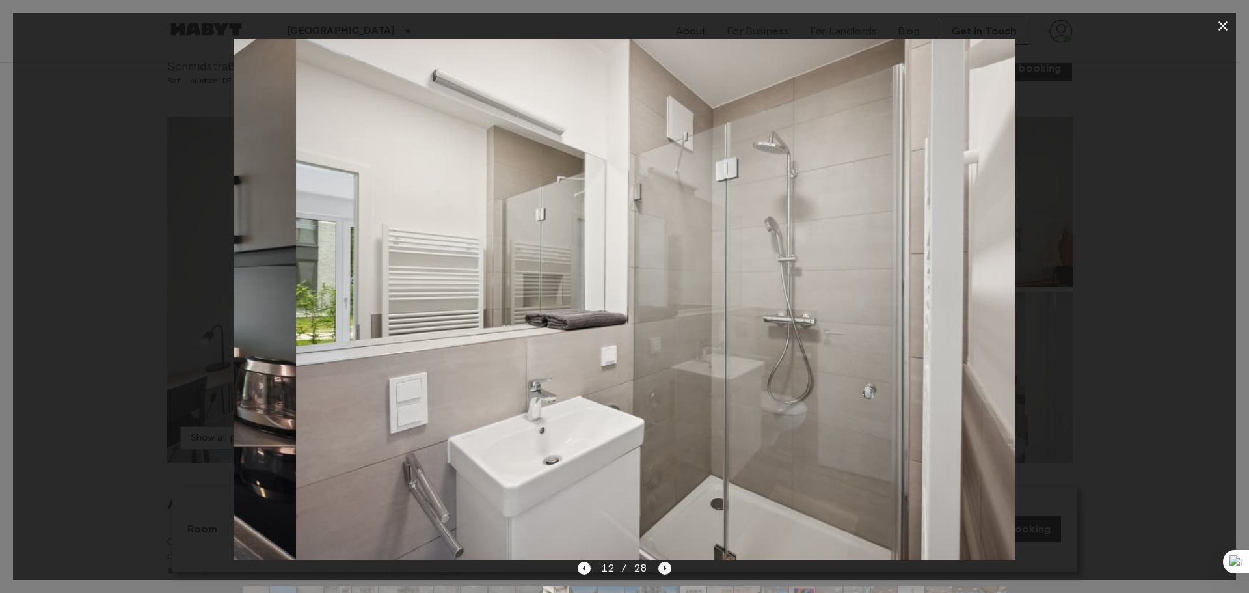
click at [662, 564] on icon "Next image" at bounding box center [664, 567] width 13 height 13
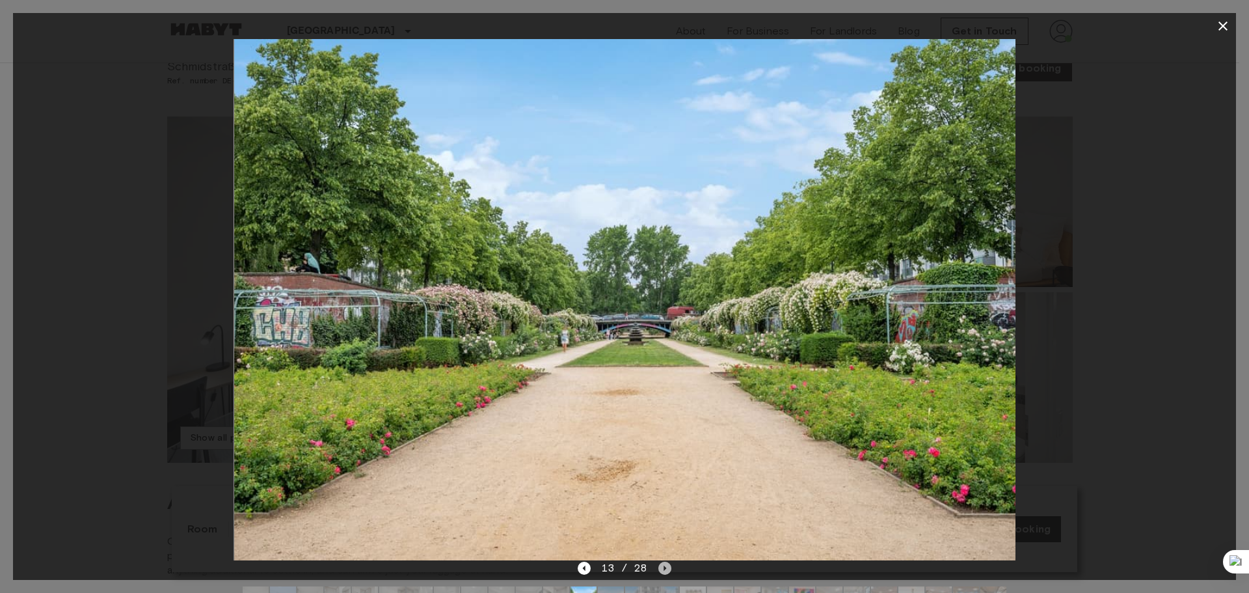
click at [662, 562] on icon "Next image" at bounding box center [664, 567] width 13 height 13
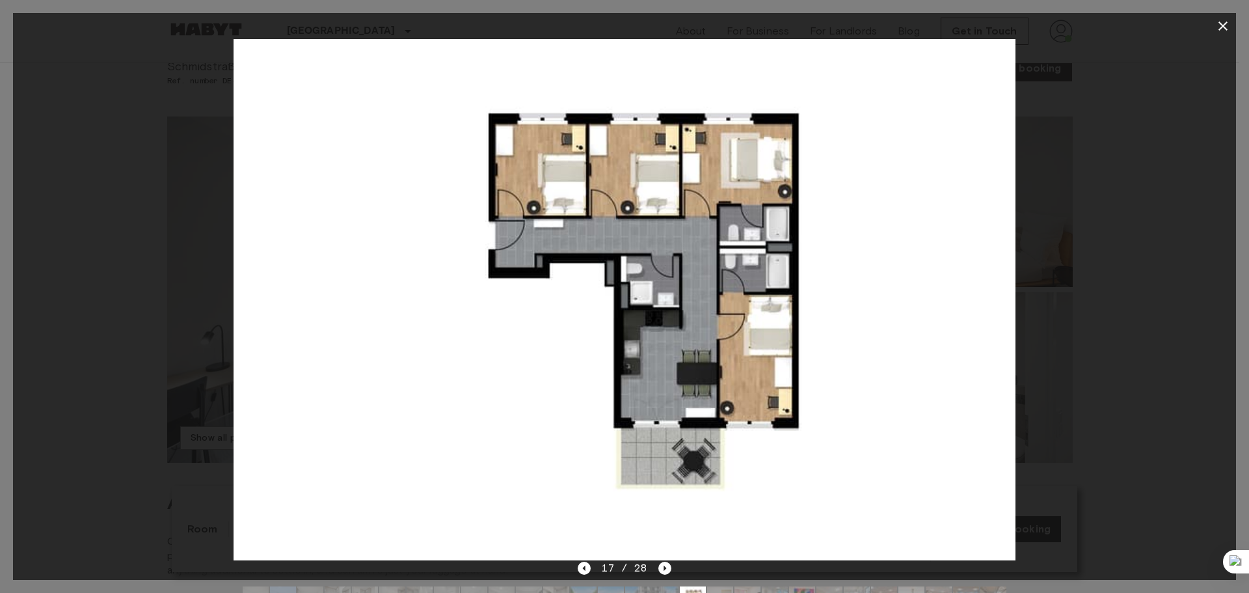
click at [1229, 25] on icon "button" at bounding box center [1223, 26] width 16 height 16
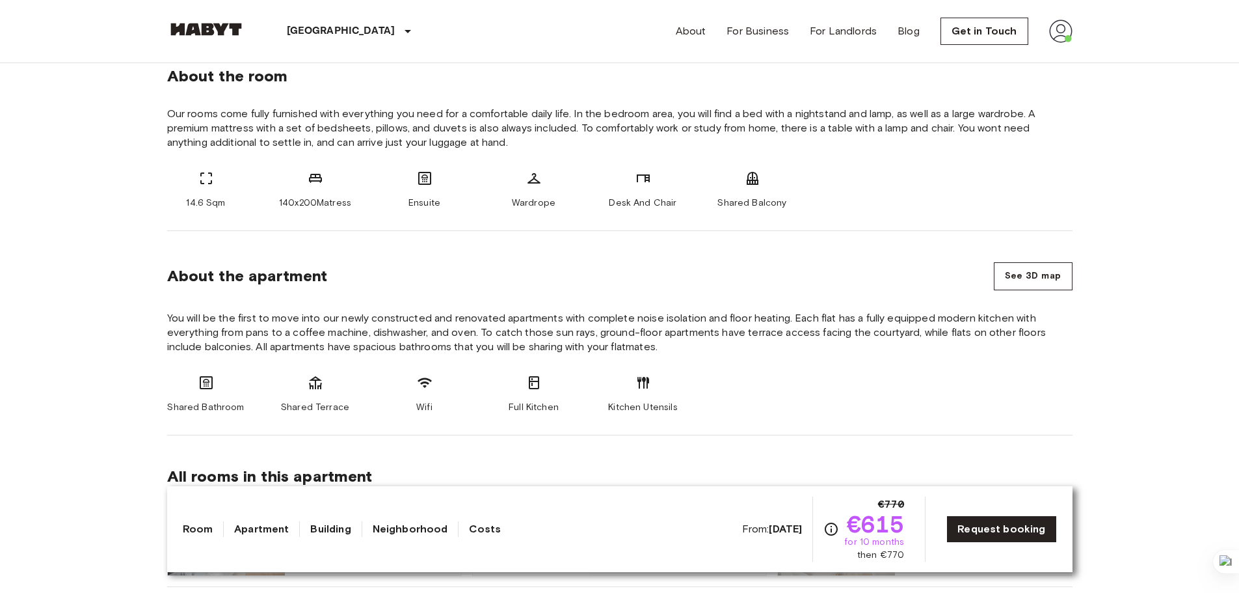
scroll to position [521, 0]
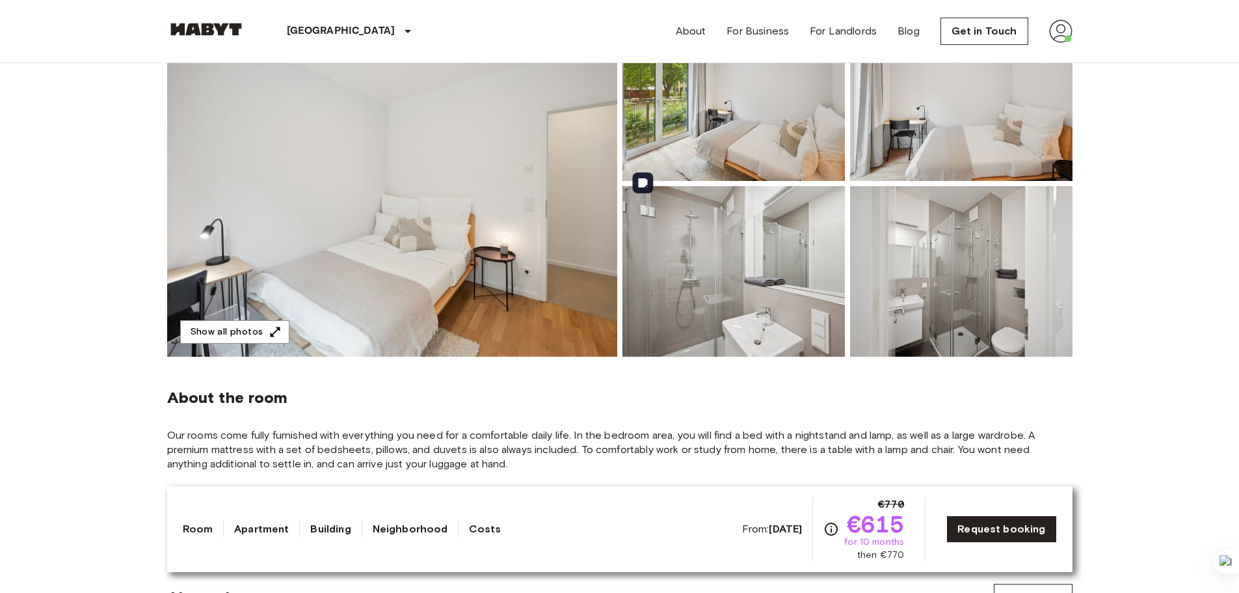
scroll to position [130, 0]
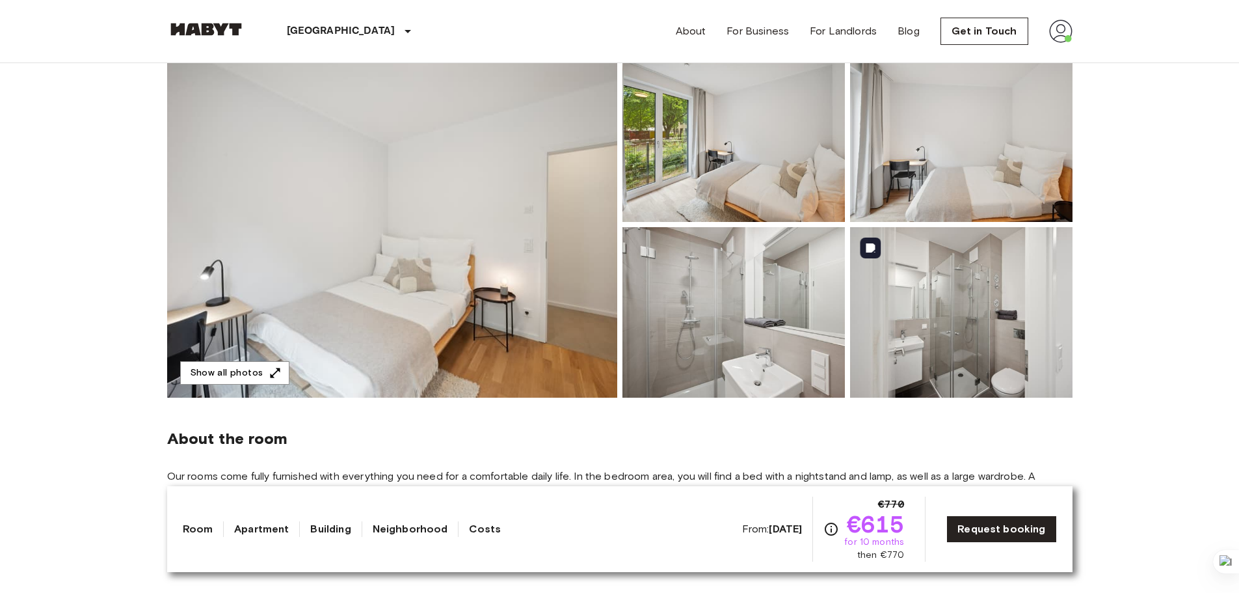
click at [869, 314] on img at bounding box center [961, 312] width 223 height 170
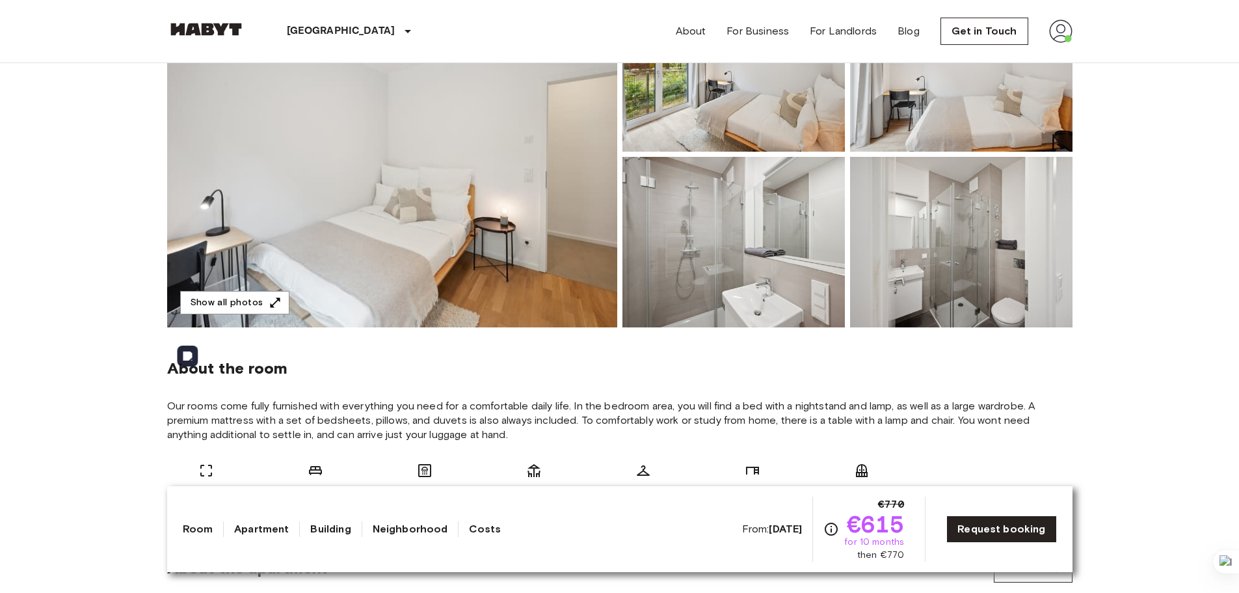
scroll to position [260, 0]
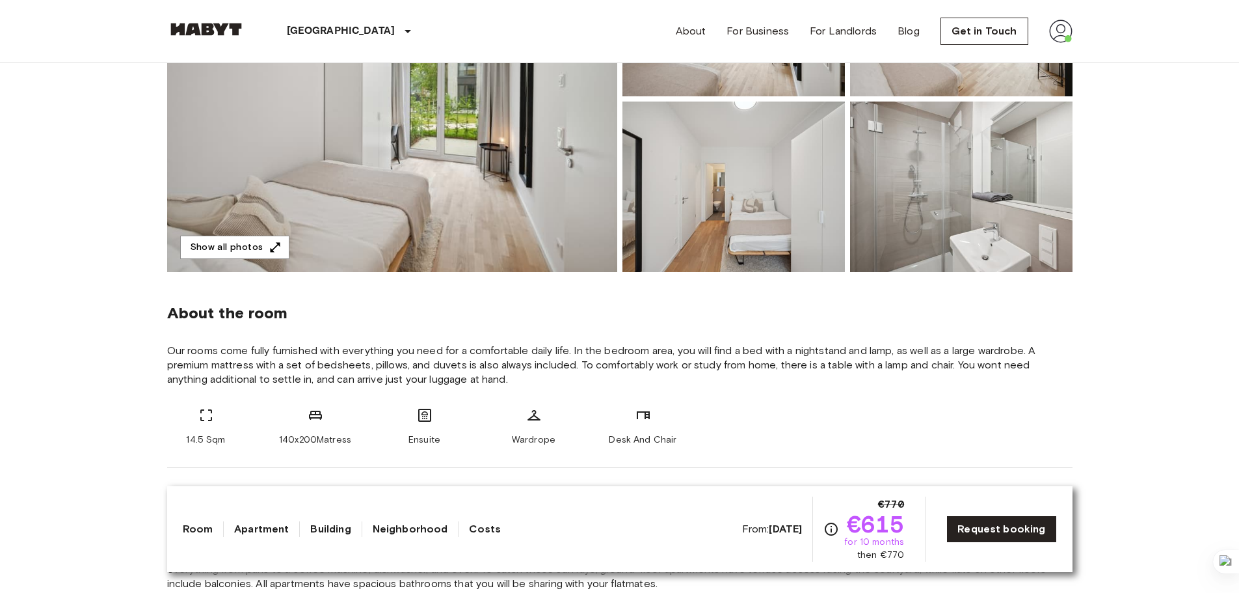
scroll to position [260, 0]
